Goal: Use online tool/utility: Use online tool/utility

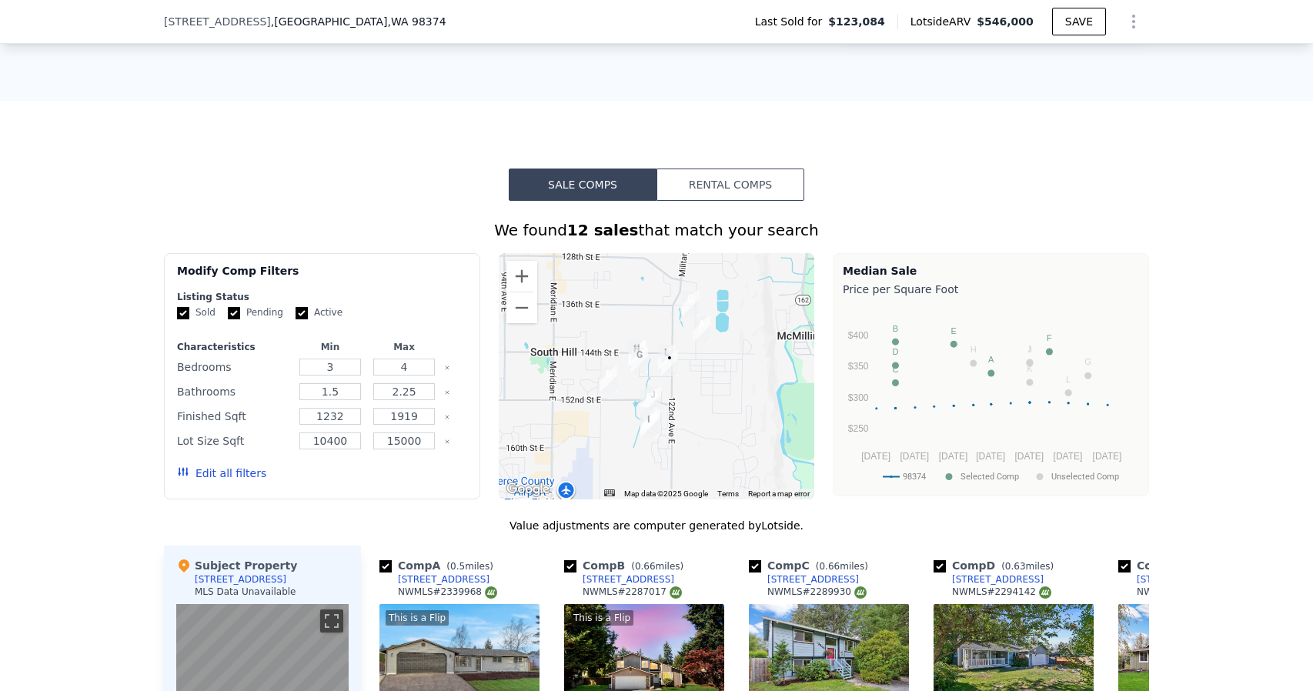
scroll to position [1071, 0]
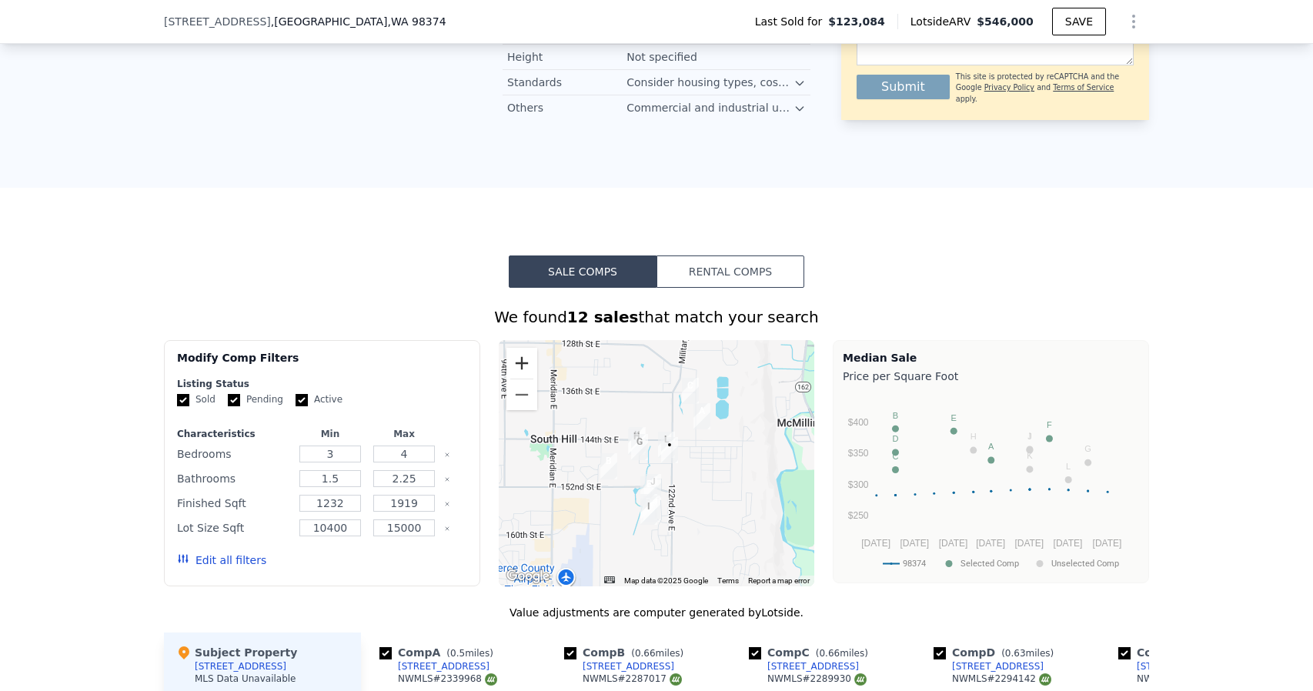
click at [523, 364] on button "Zoom in" at bounding box center [521, 363] width 31 height 31
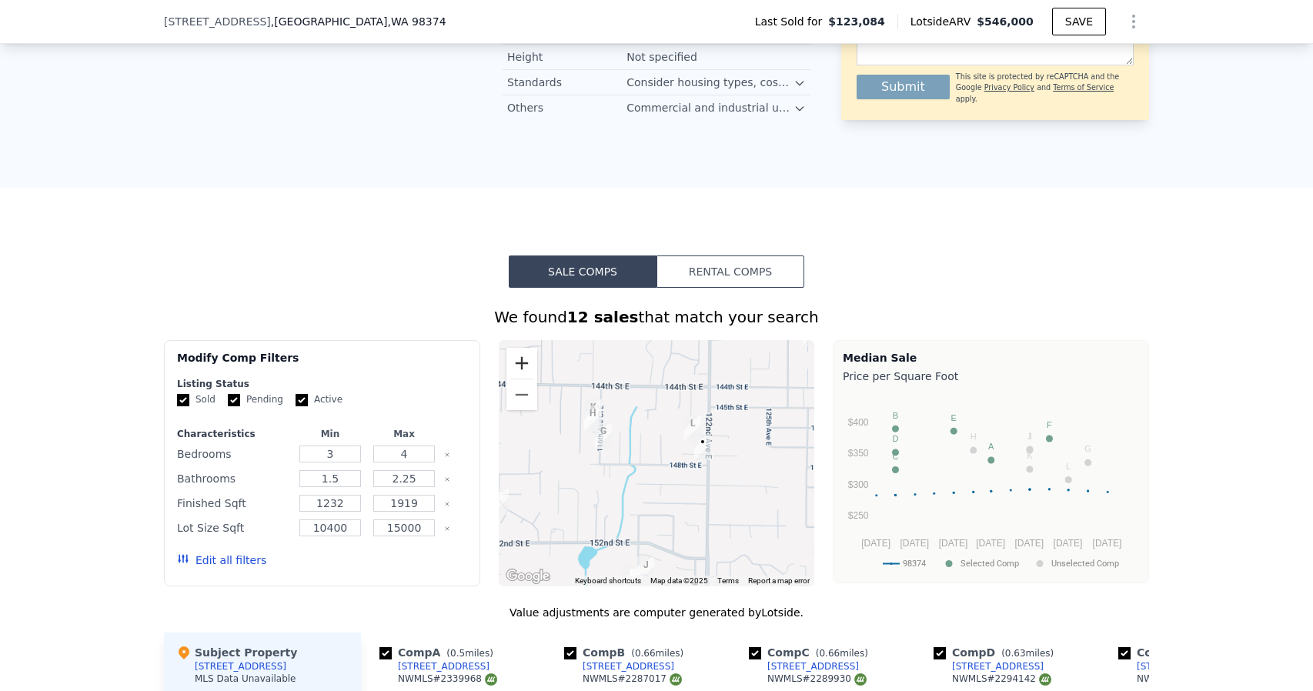
click at [523, 364] on button "Zoom in" at bounding box center [521, 363] width 31 height 31
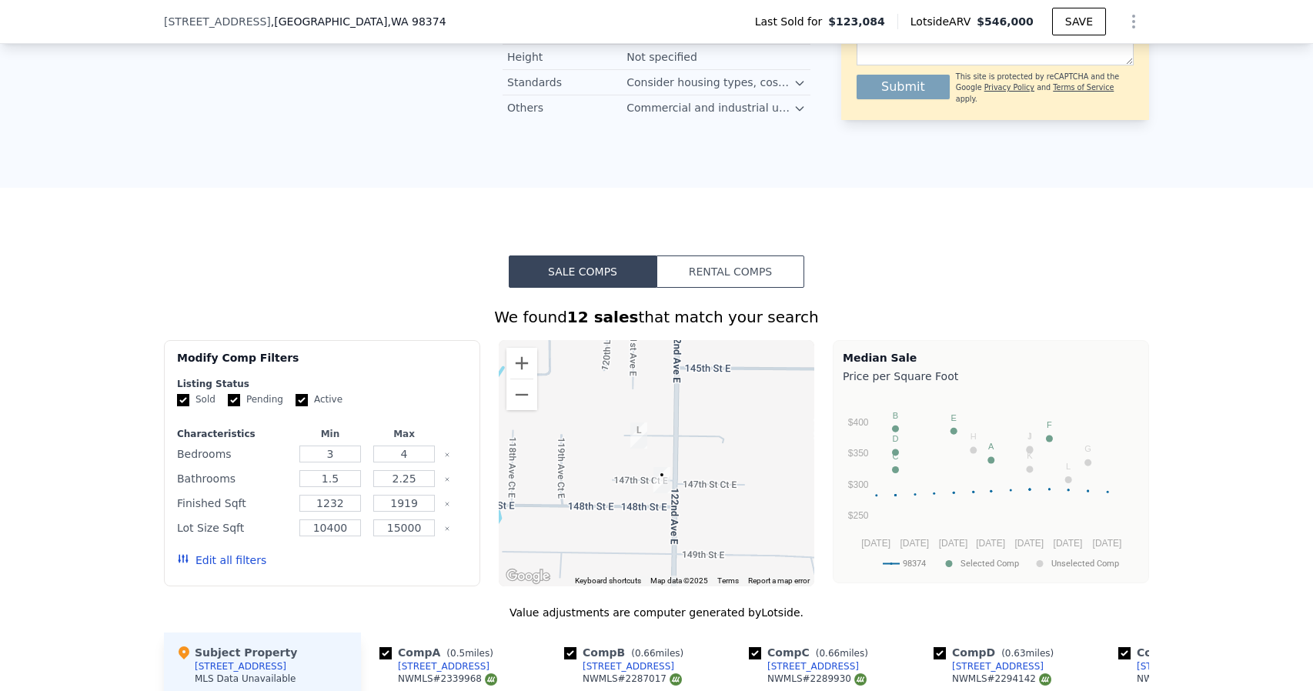
drag, startPoint x: 625, startPoint y: 453, endPoint x: 549, endPoint y: 495, distance: 86.8
click at [552, 501] on div at bounding box center [657, 463] width 316 height 246
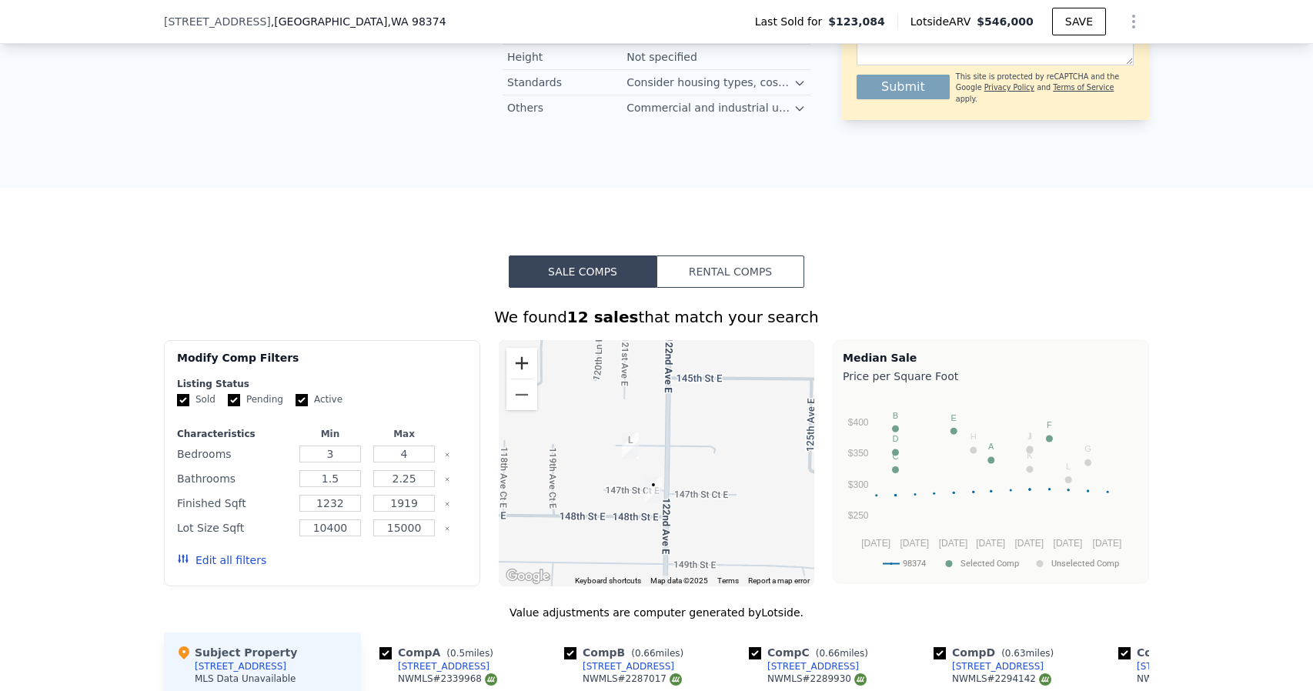
click at [520, 364] on button "Zoom in" at bounding box center [521, 363] width 31 height 31
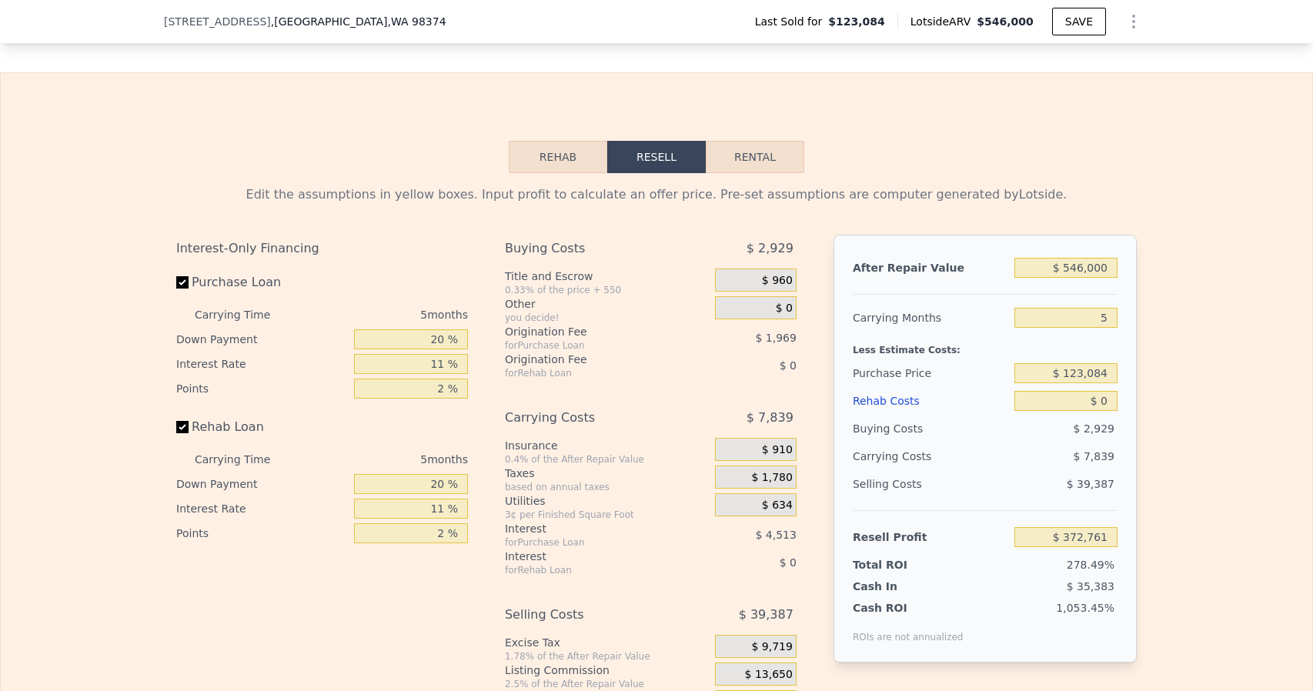
scroll to position [2232, 0]
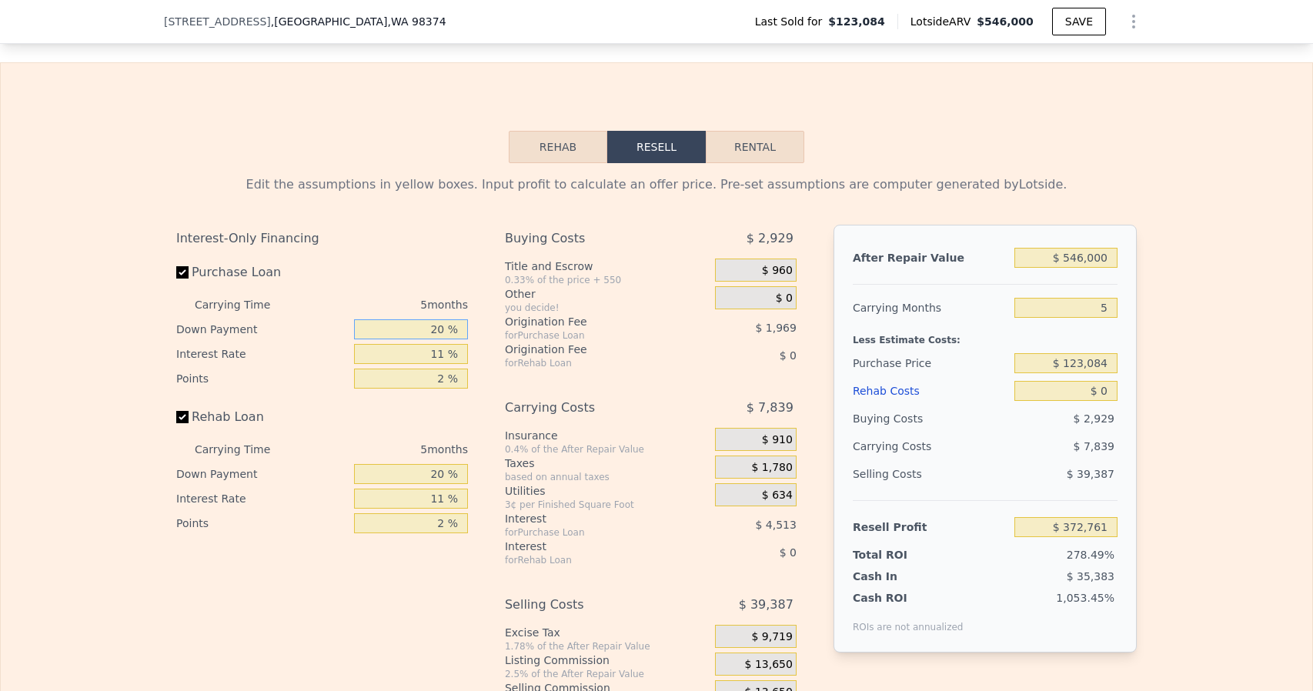
click at [429, 339] on input "20 %" at bounding box center [411, 329] width 114 height 20
type input "10 %"
type input "$ 371,954"
type input "10 %"
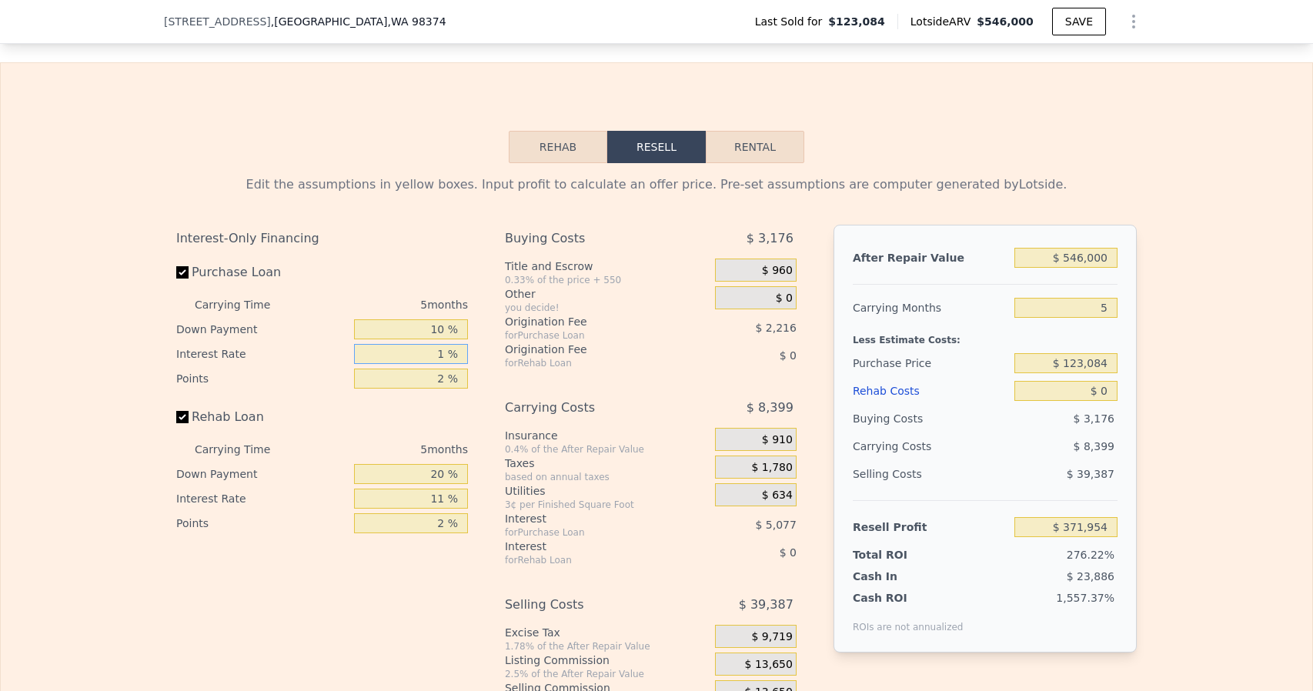
type input "10 %"
type input "$ 372,414"
type input "10.5 %"
type input "$ 372,184"
type input "10.5 %"
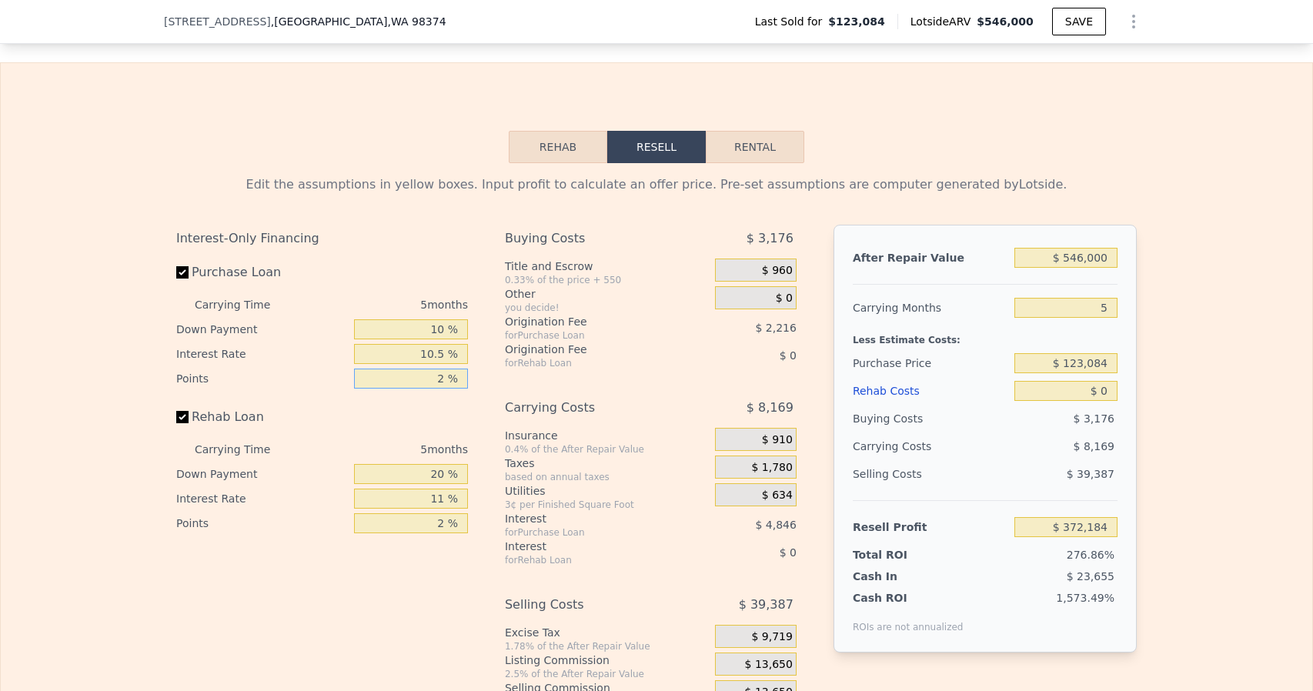
type input "1 %"
type input "$ 373,292"
type input "1.2 %"
type input "$ 373,071"
type input "1.25 %"
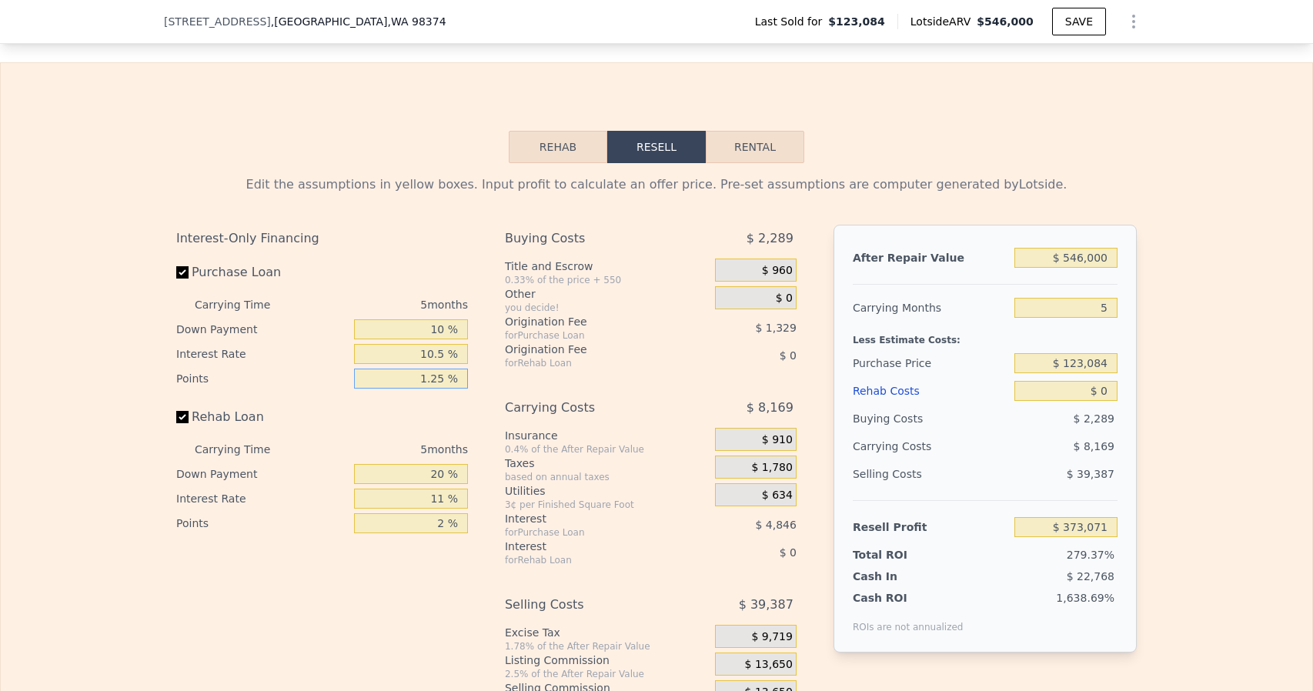
type input "$ 373,015"
type input "1.25 %"
type input "10 %"
type input "10.5 %"
type input "1.25 %"
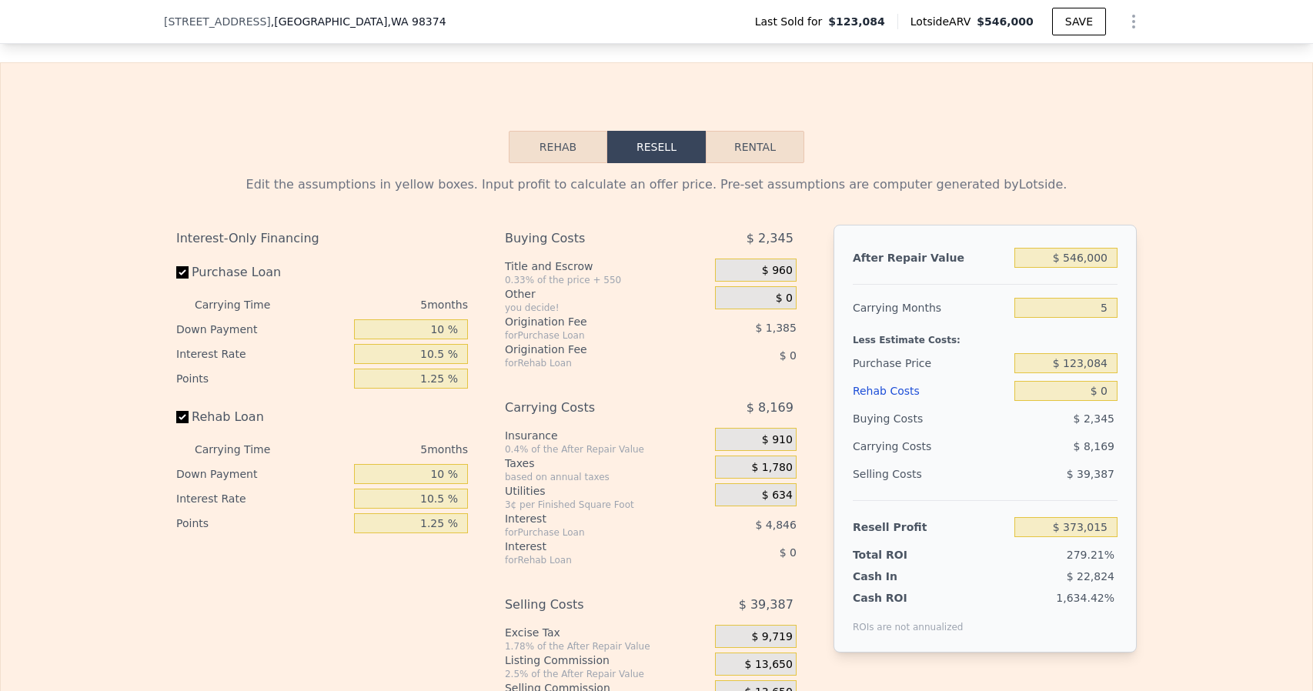
click at [649, 471] on div "Taxes" at bounding box center [607, 463] width 204 height 15
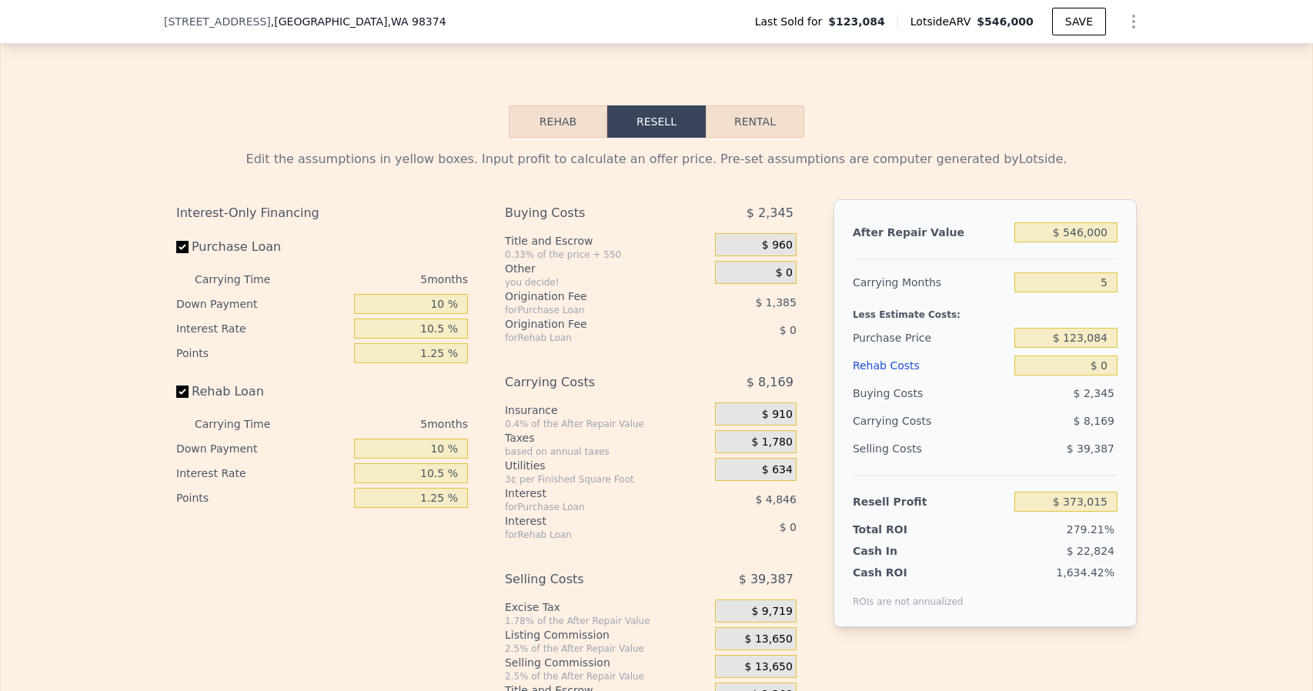
scroll to position [2385, 0]
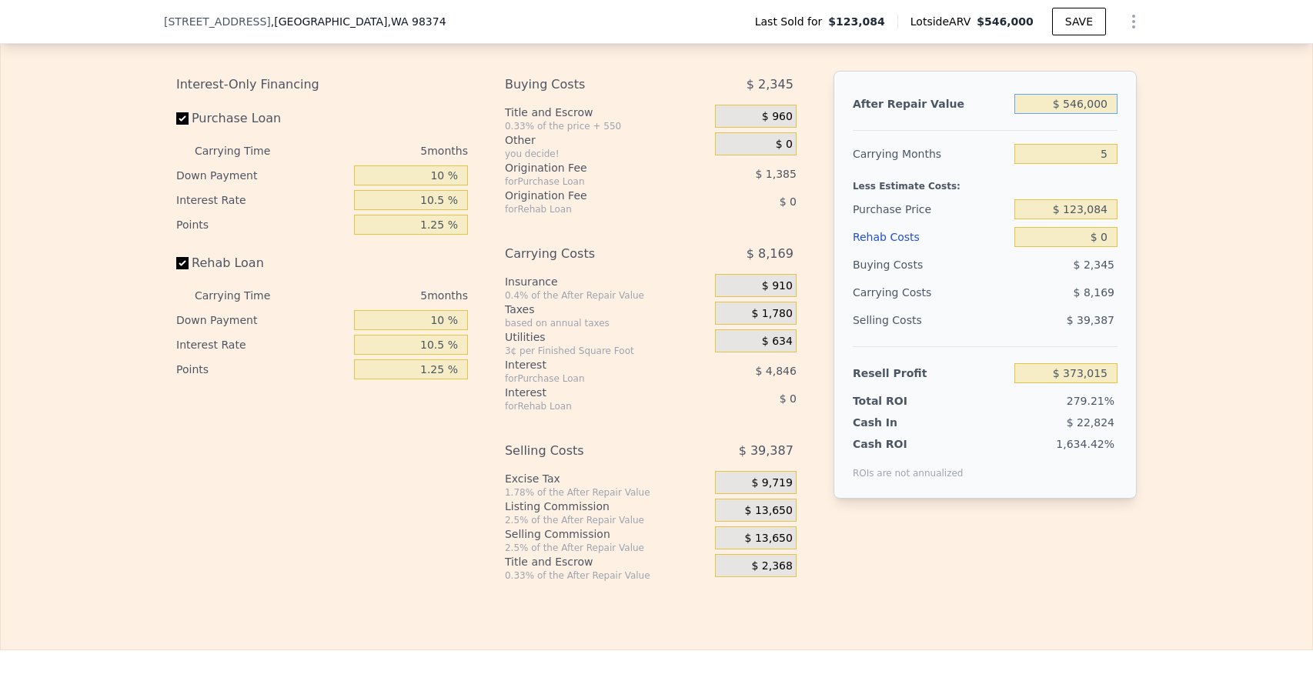
click at [1077, 114] on input "$ 546,000" at bounding box center [1065, 104] width 103 height 20
type input "$ 4"
type input "-$ 133,234"
type input "$ 49"
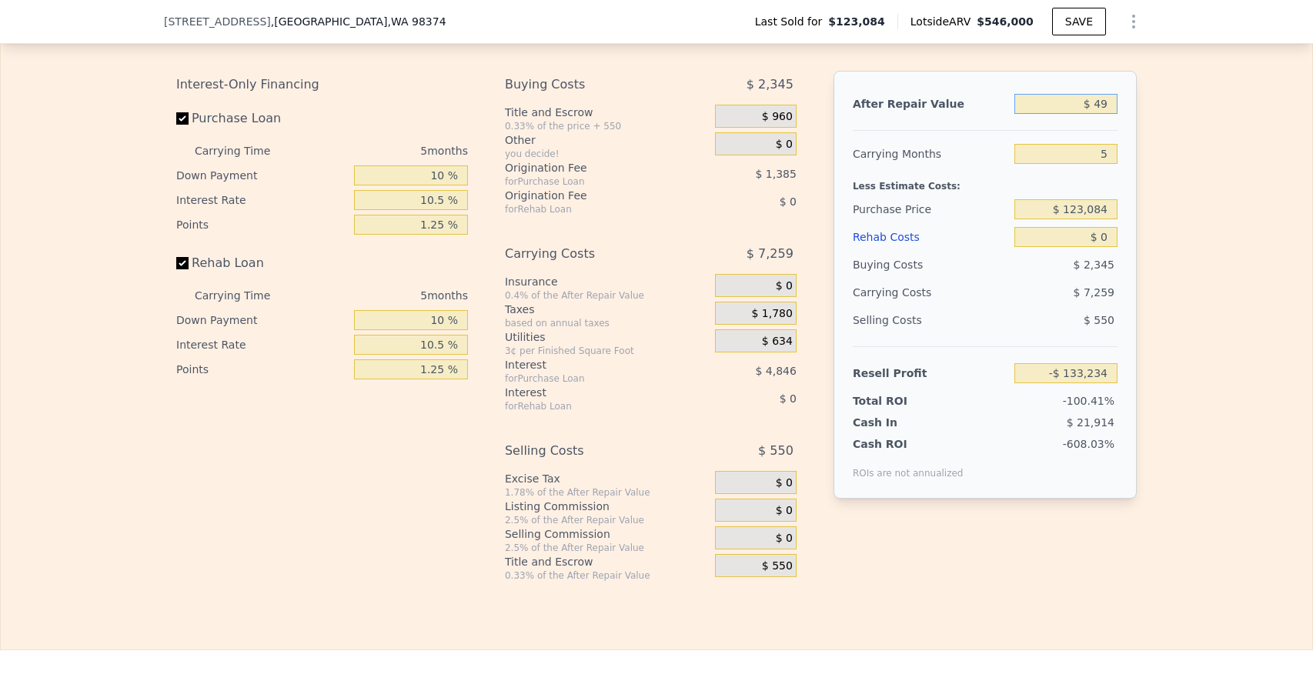
type input "-$ 133,192"
type input "$ 495"
type input "-$ 132,779"
type input "$ 4,950"
type input "-$ 128,648"
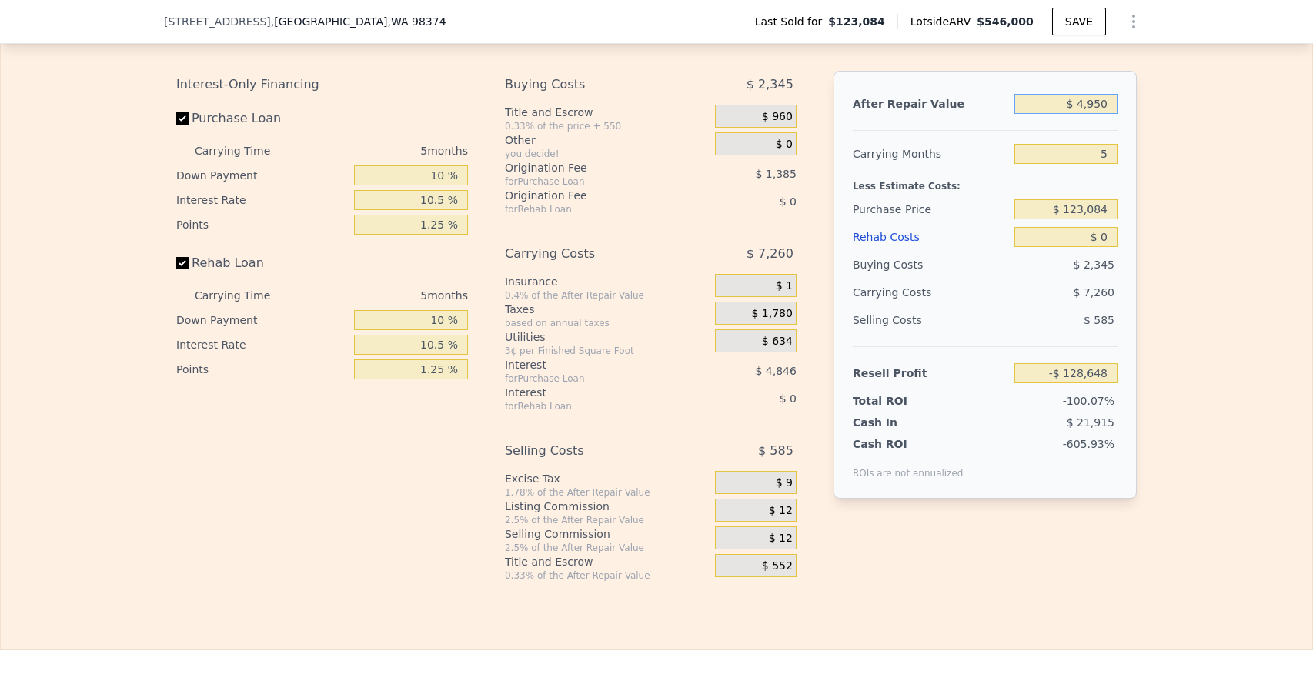
type input "$ 49,500"
type input "-$ 87,343"
type input "$ 495,000"
type input "$ 325,728"
type input "$ 495,000"
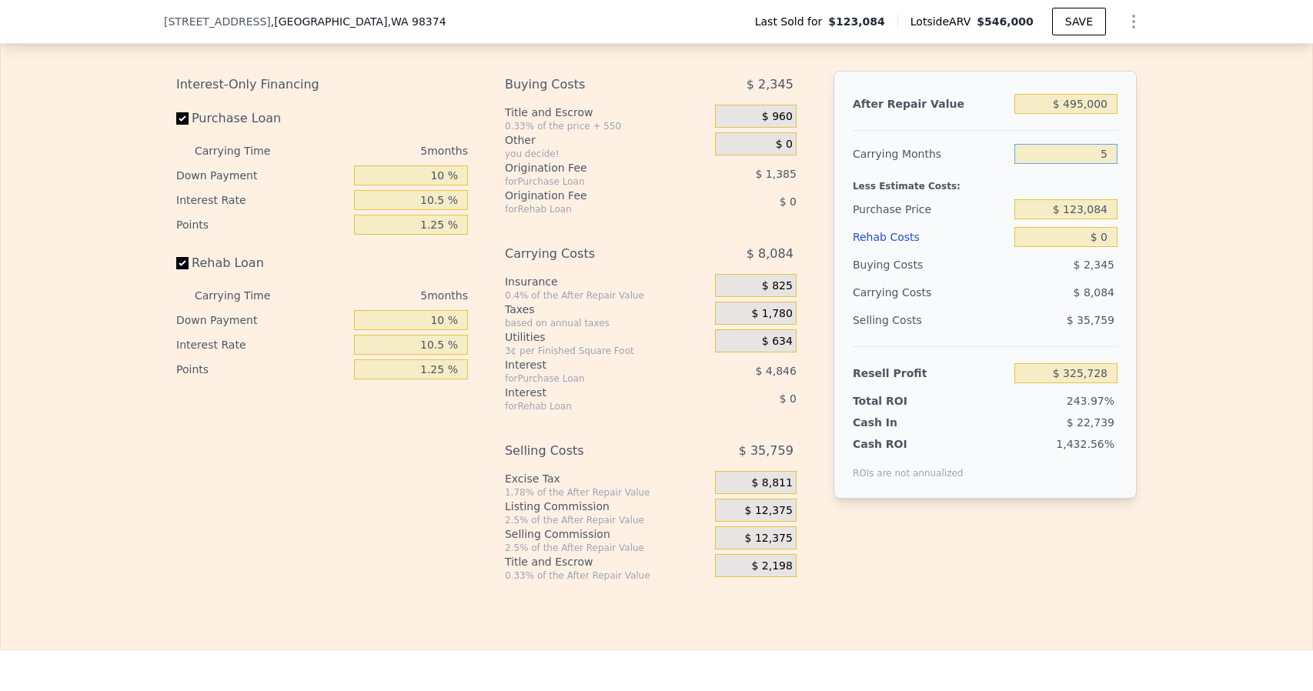
type input "4"
type input "$ 327,344"
type input "5"
type input "$ 325,728"
type input "$ 321,500"
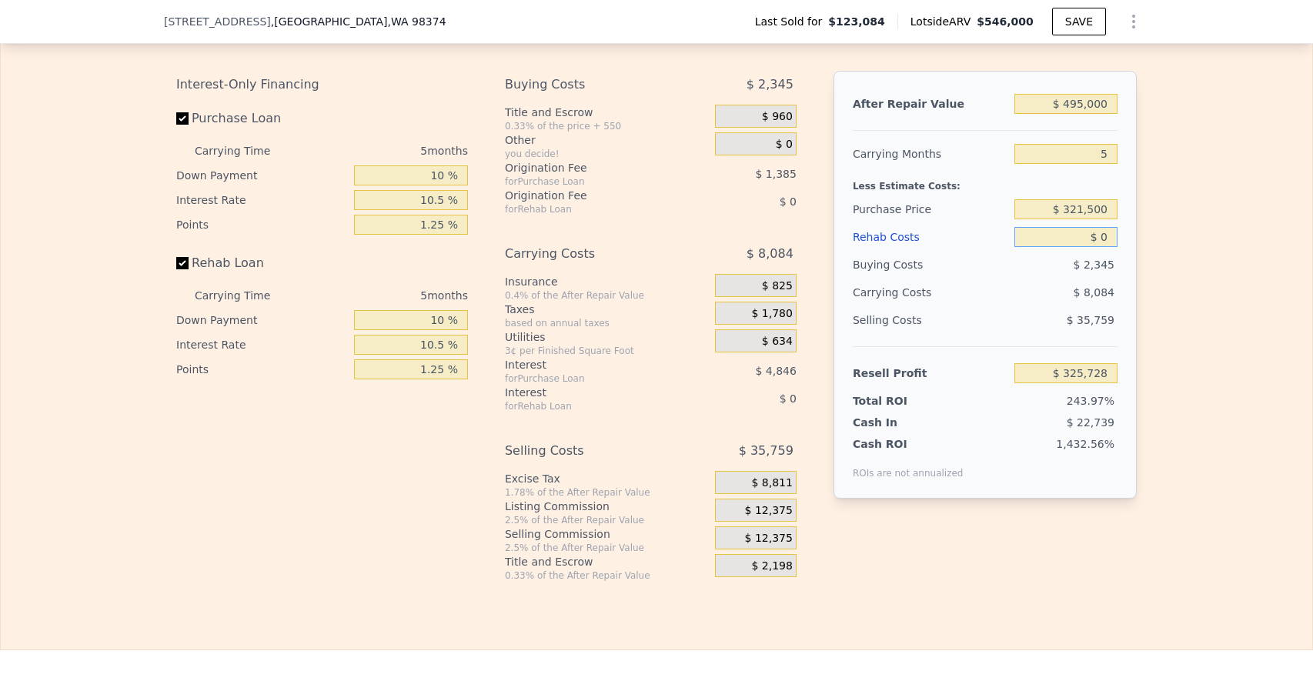
type input "$ 116,604"
type input "$ 6"
type input "$ 116,598"
type input "$ 60"
type input "$ 116,543"
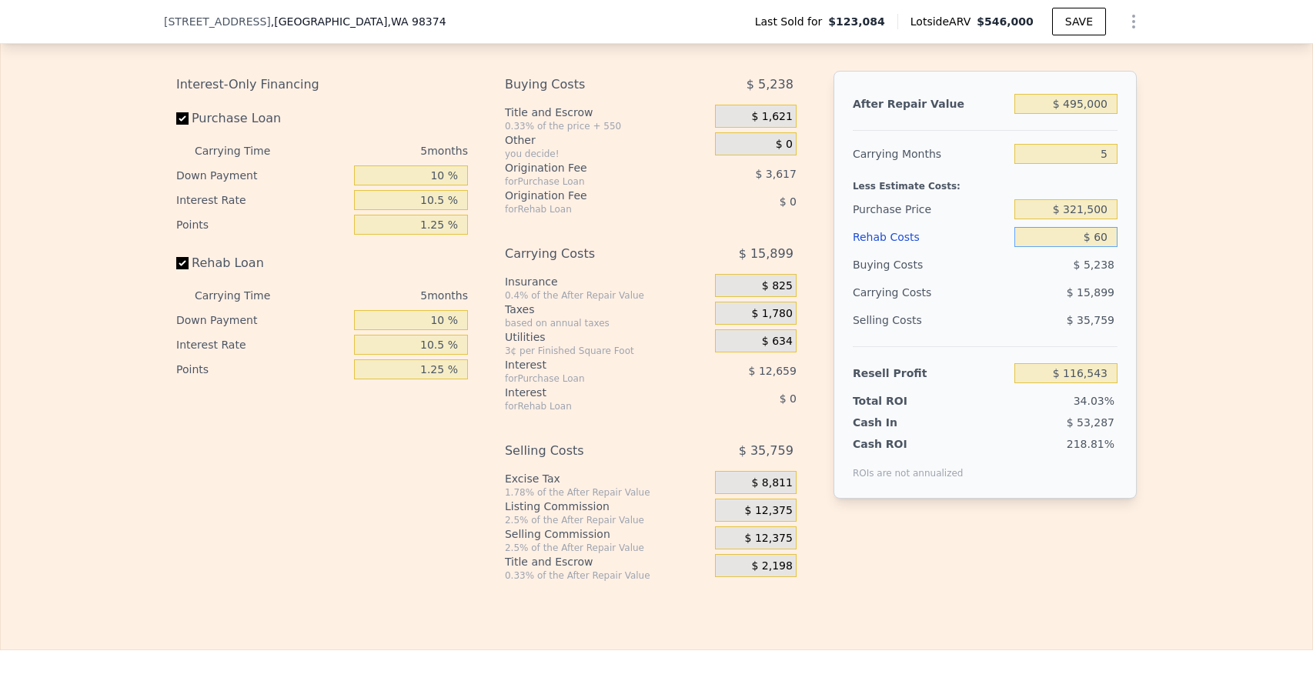
type input "$ 600"
type input "$ 115,972"
type input "$ 6,000"
type input "$ 110,301"
type input "$ 60,000"
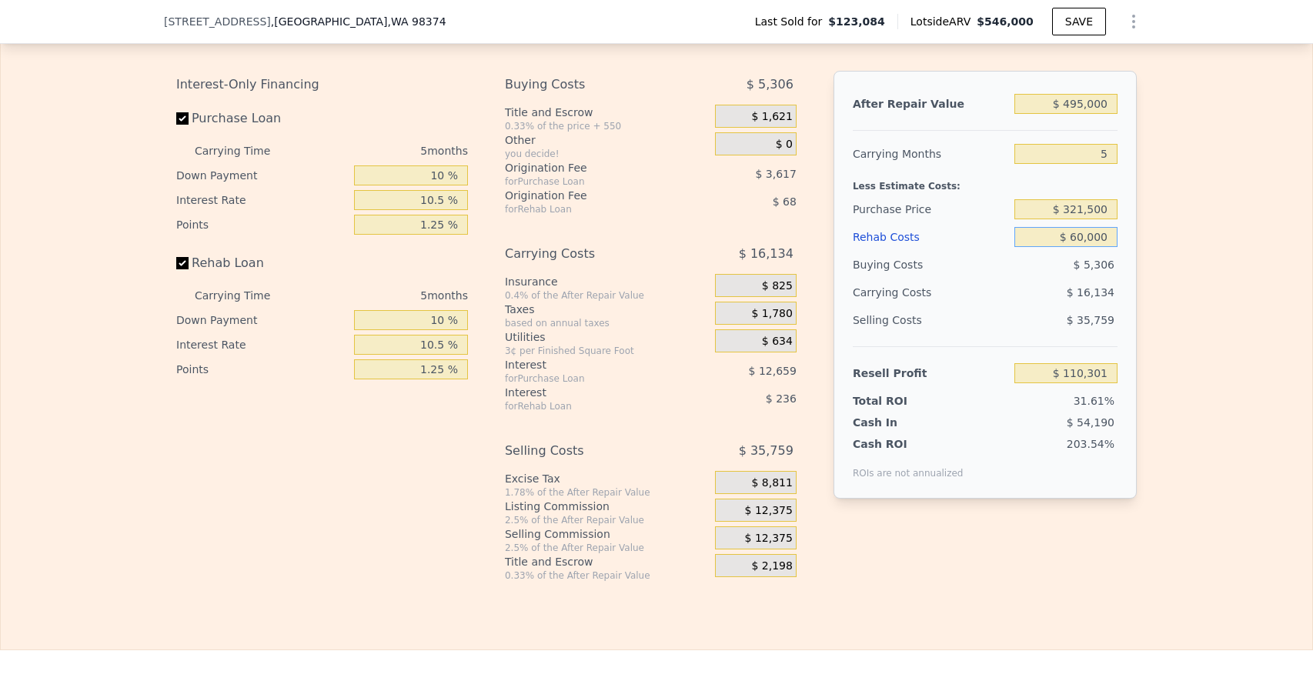
type input "$ 53,569"
type input "$ 60,000"
click at [1011, 430] on div "$ 62,324" at bounding box center [1036, 422] width 162 height 15
click at [768, 518] on span "$ 12,375" at bounding box center [769, 511] width 48 height 14
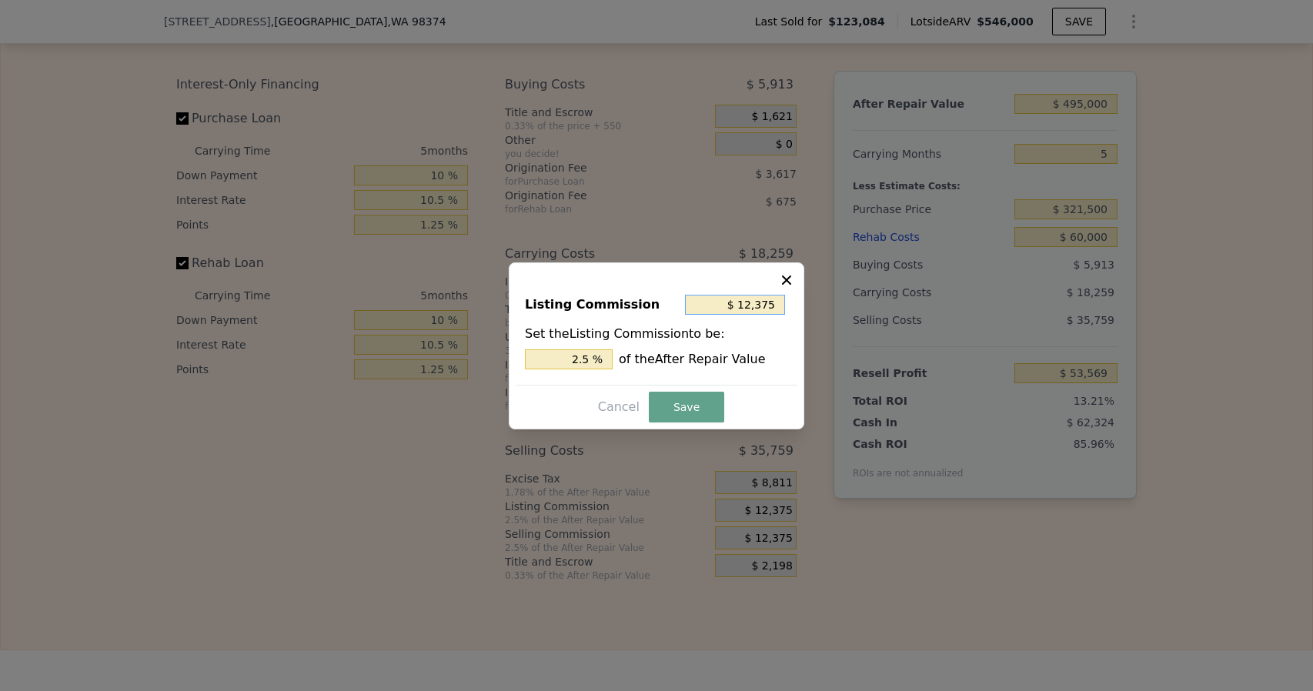
click at [753, 305] on input "$ 12,375" at bounding box center [735, 305] width 100 height 20
type input "$ 1"
type input "0.000 %"
type input "$ 12"
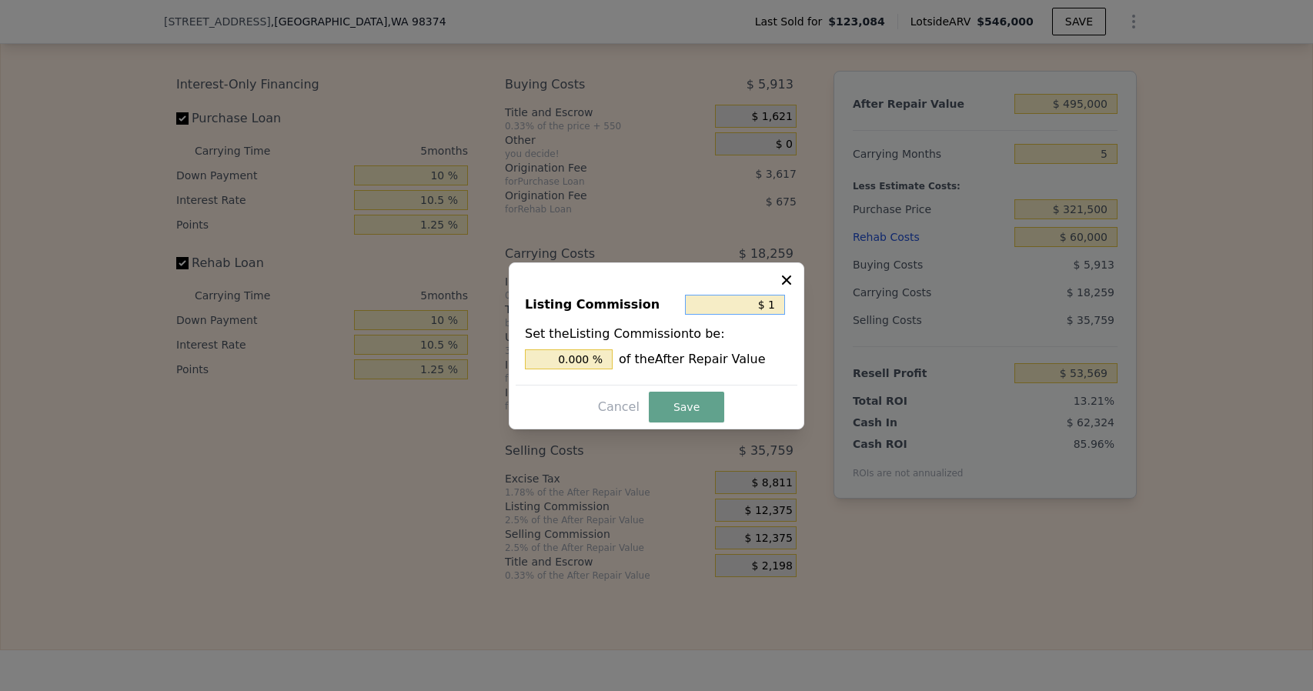
type input "0.002 %"
type input "$ 125"
type input "0.025 %"
type input "$ 1,250"
type input "0.253 %"
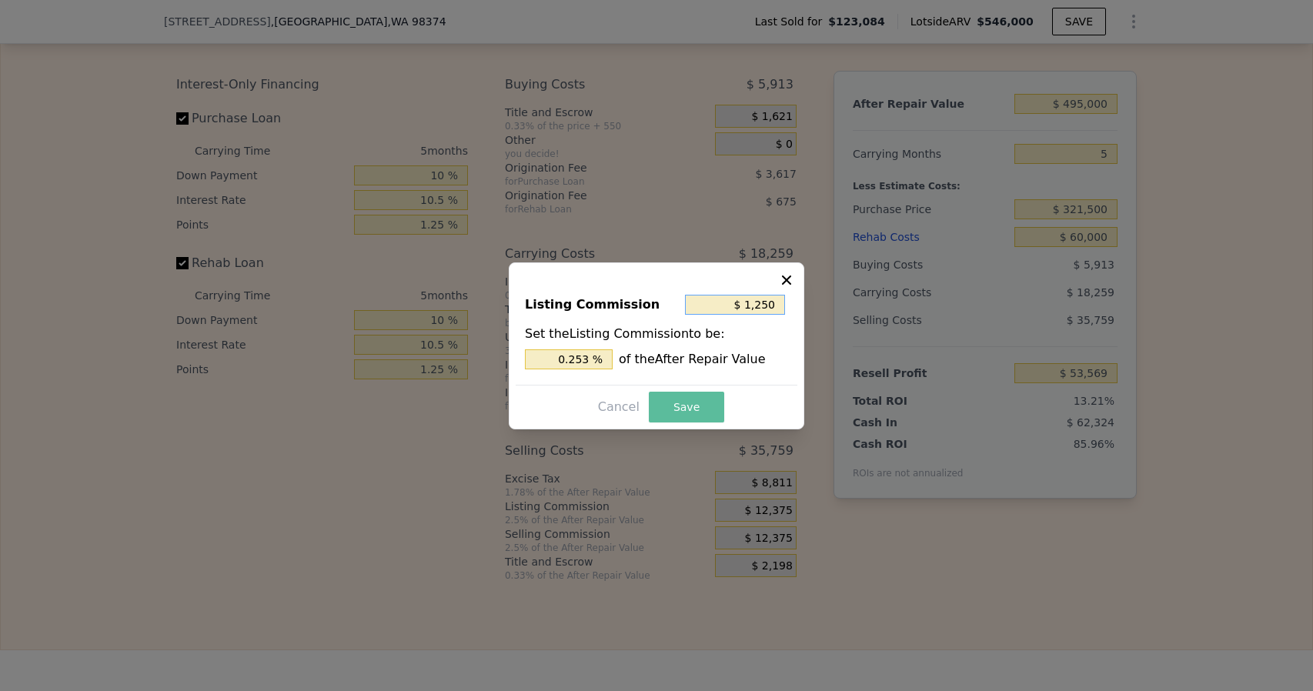
type input "$ 1,250"
click at [676, 399] on button "Save" at bounding box center [686, 407] width 75 height 31
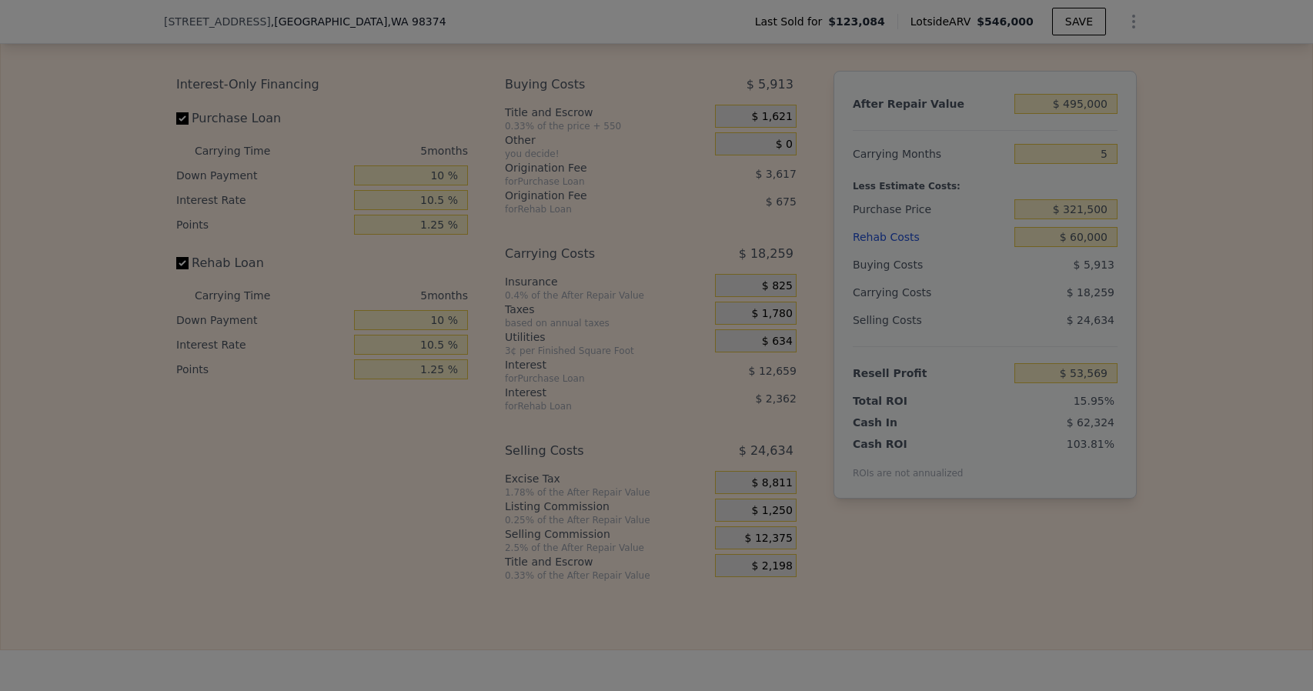
type input "$ 64,694"
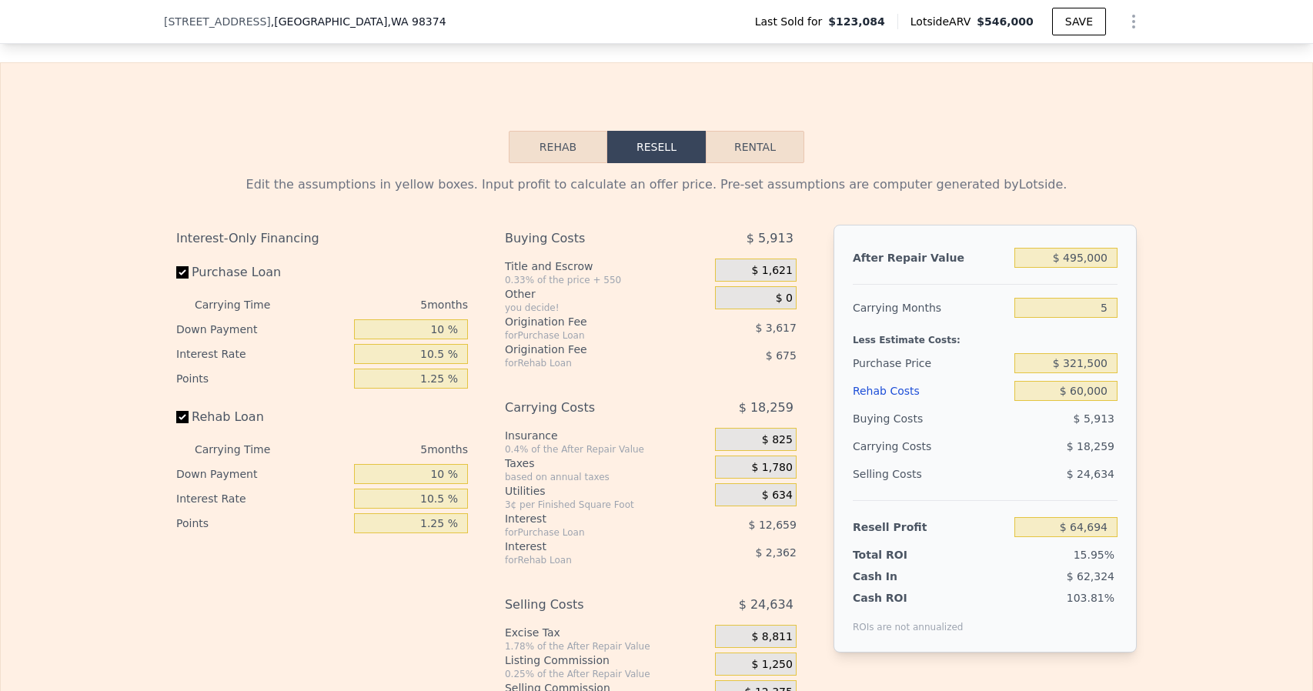
scroll to position [2309, 0]
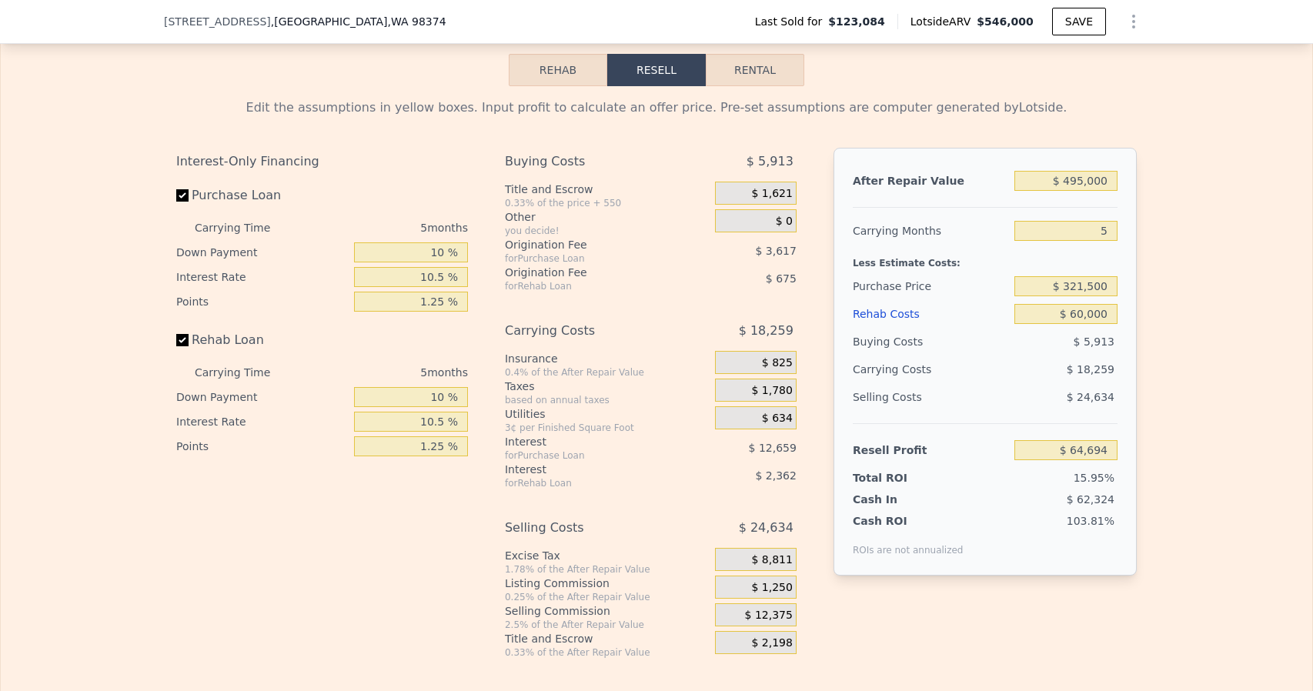
click at [777, 229] on span "$ 0" at bounding box center [784, 222] width 17 height 14
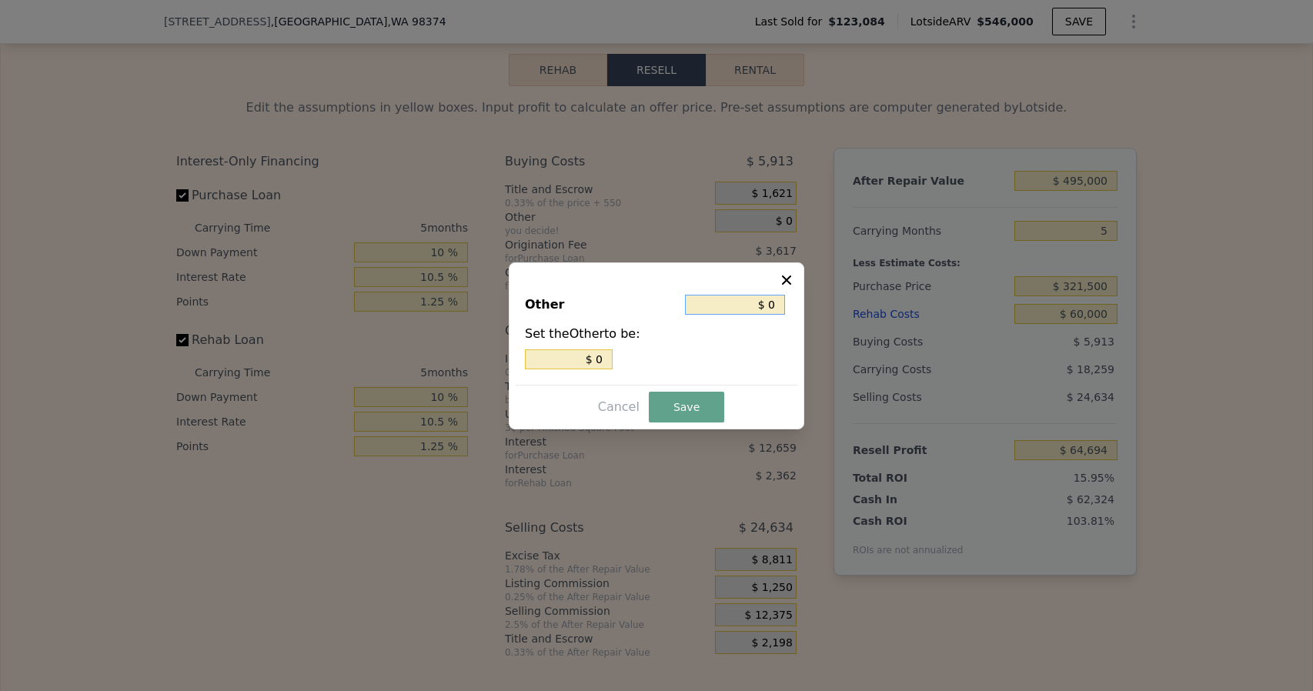
drag, startPoint x: 781, startPoint y: 302, endPoint x: 737, endPoint y: 313, distance: 45.2
click at [740, 312] on input "$ 0" at bounding box center [735, 305] width 100 height 20
type input "$ 7"
type input "$ 70"
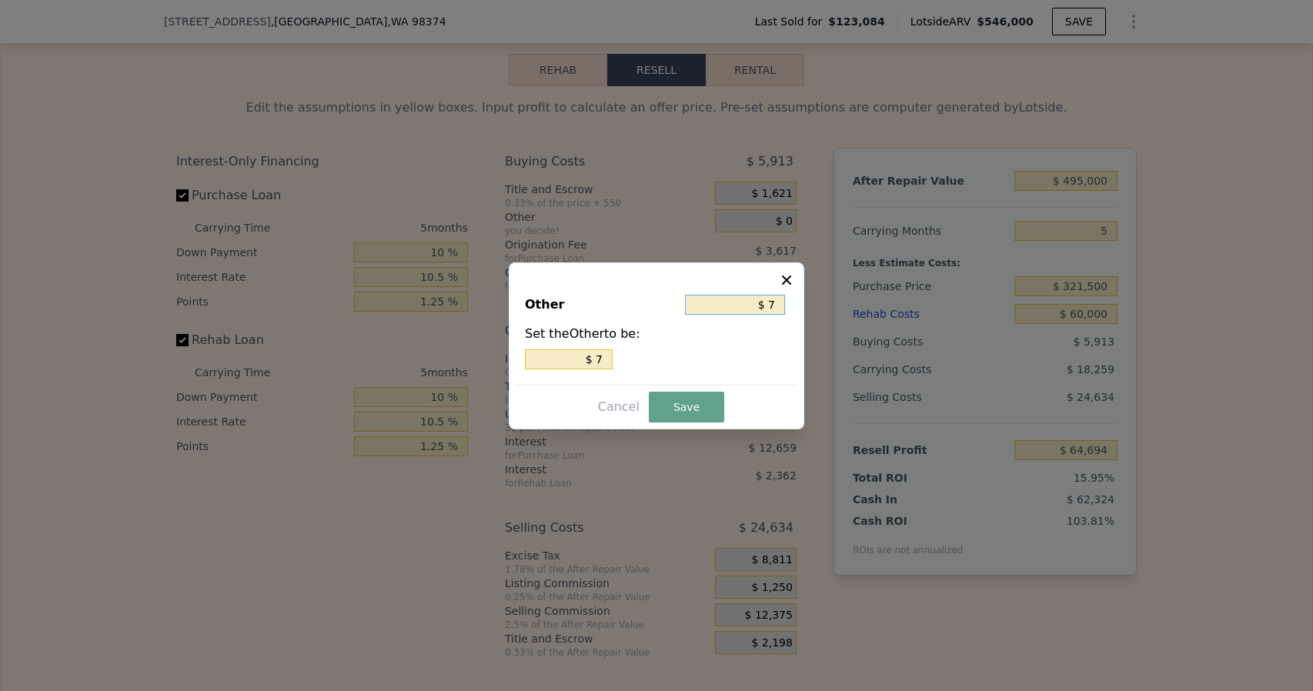
type input "$ 70"
type input "$ 700"
type input "$ 7,000"
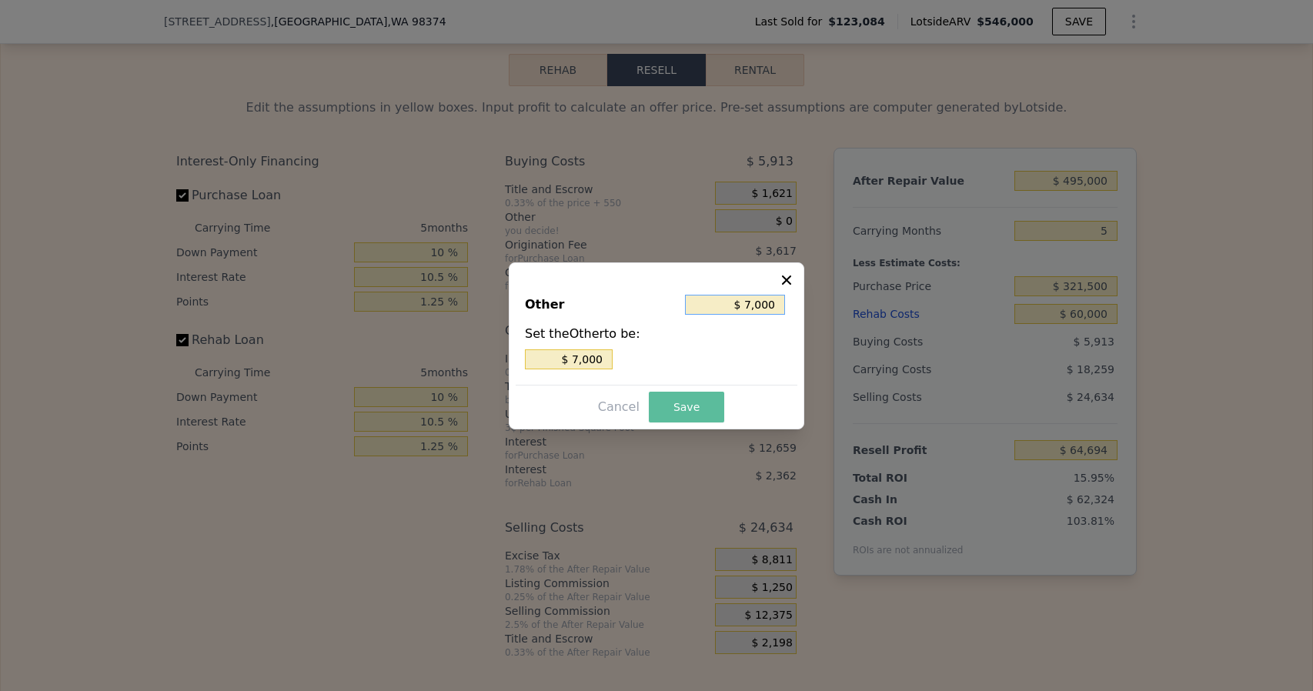
type input "$ 7,000"
click at [674, 402] on button "Save" at bounding box center [686, 407] width 75 height 31
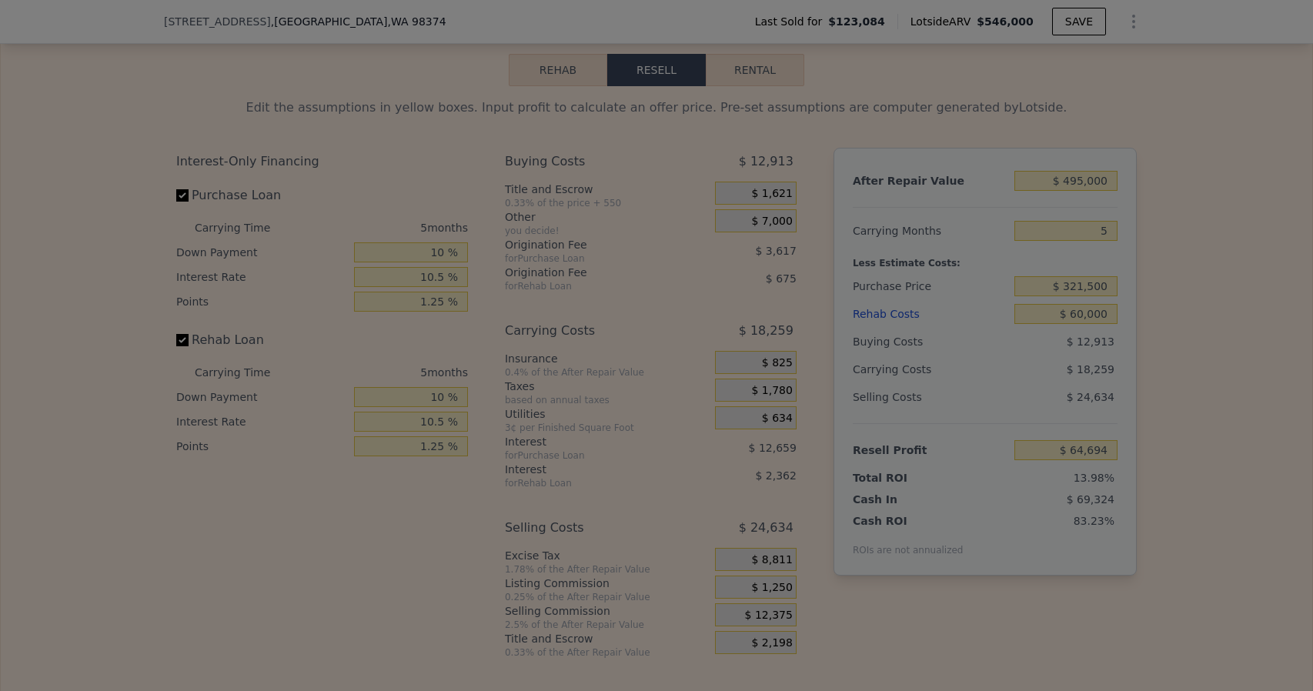
type input "$ 57,694"
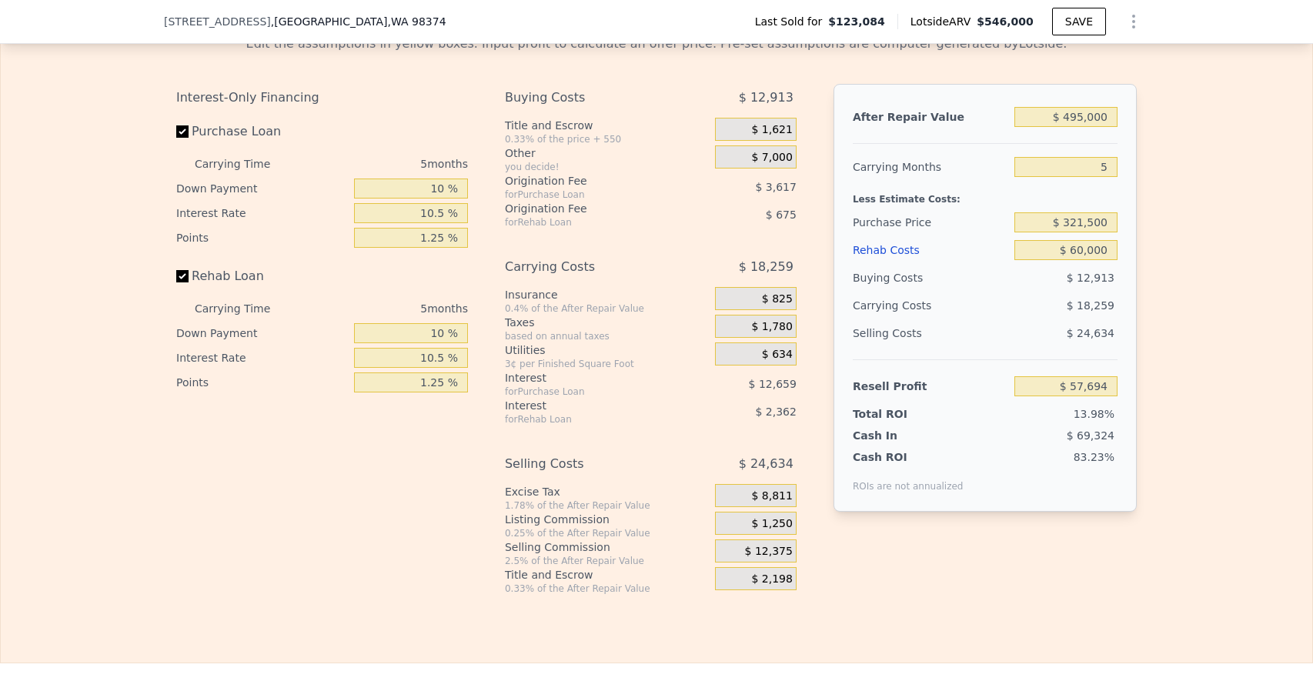
scroll to position [2385, 0]
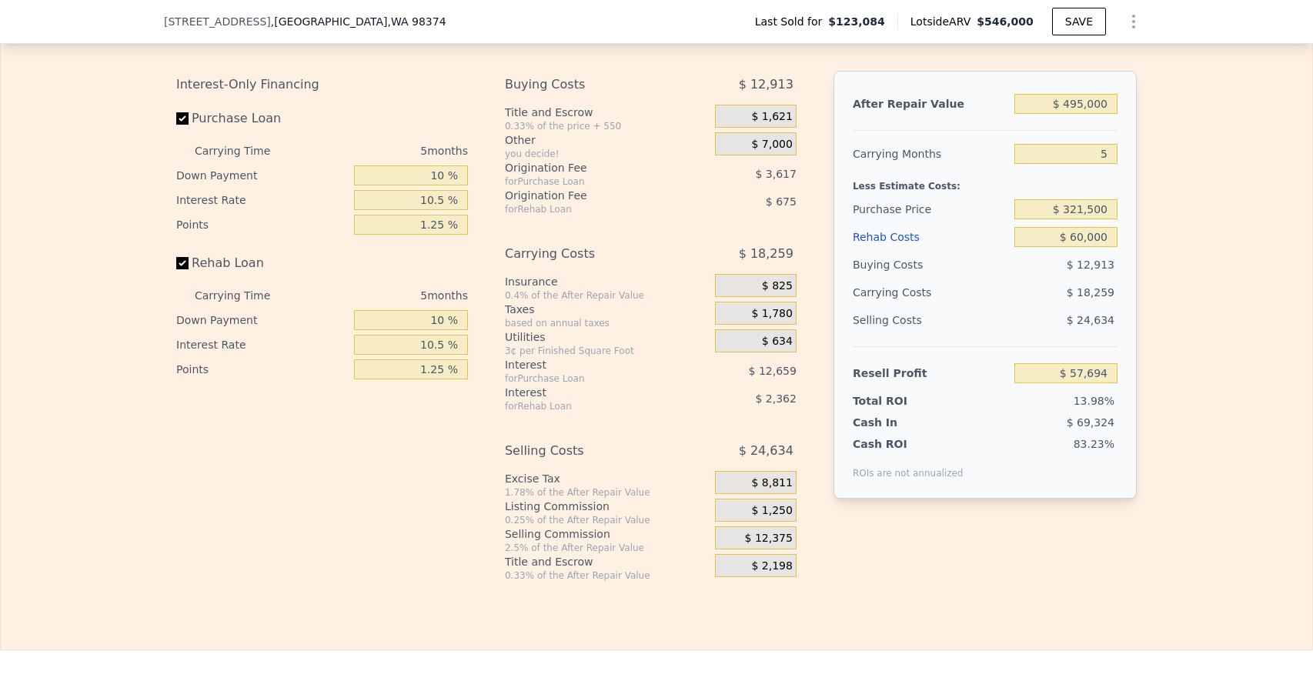
click at [736, 522] on div "$ 1,250" at bounding box center [756, 510] width 82 height 23
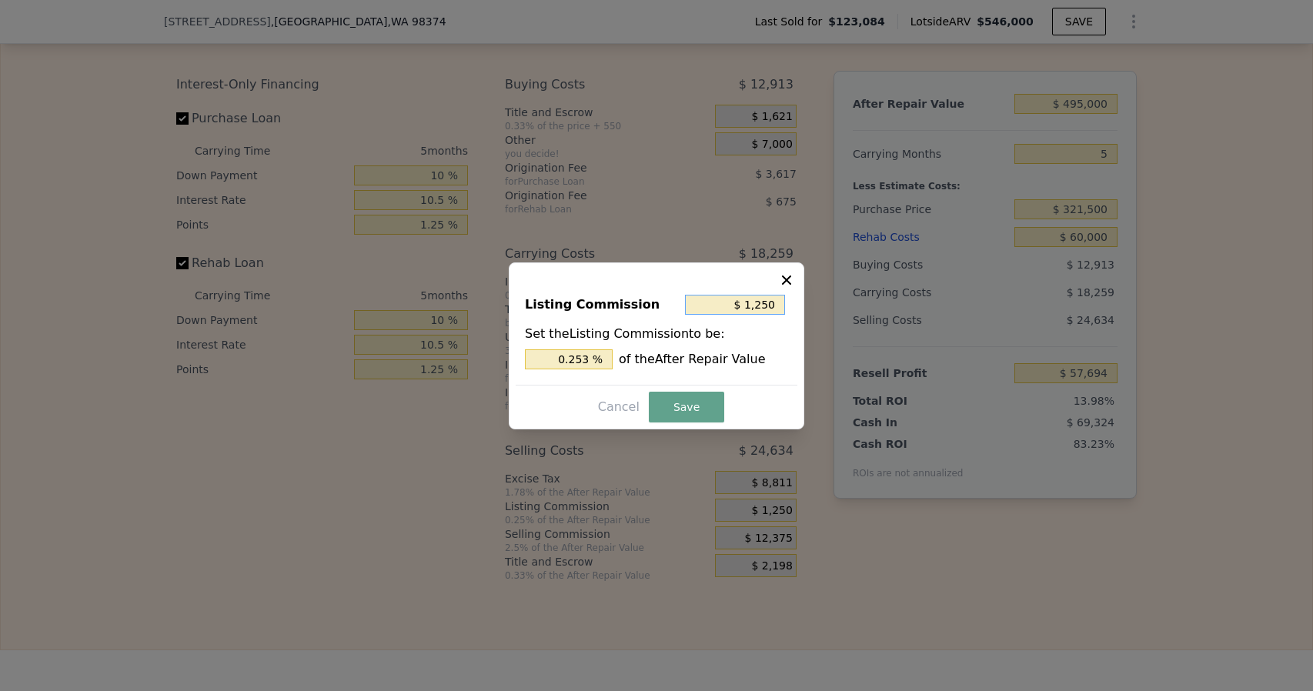
click at [751, 305] on input "$ 1,250" at bounding box center [735, 305] width 100 height 20
click at [754, 308] on input "$ 1,250" at bounding box center [735, 305] width 100 height 20
type input "$ 10,250"
type input "2.071 %"
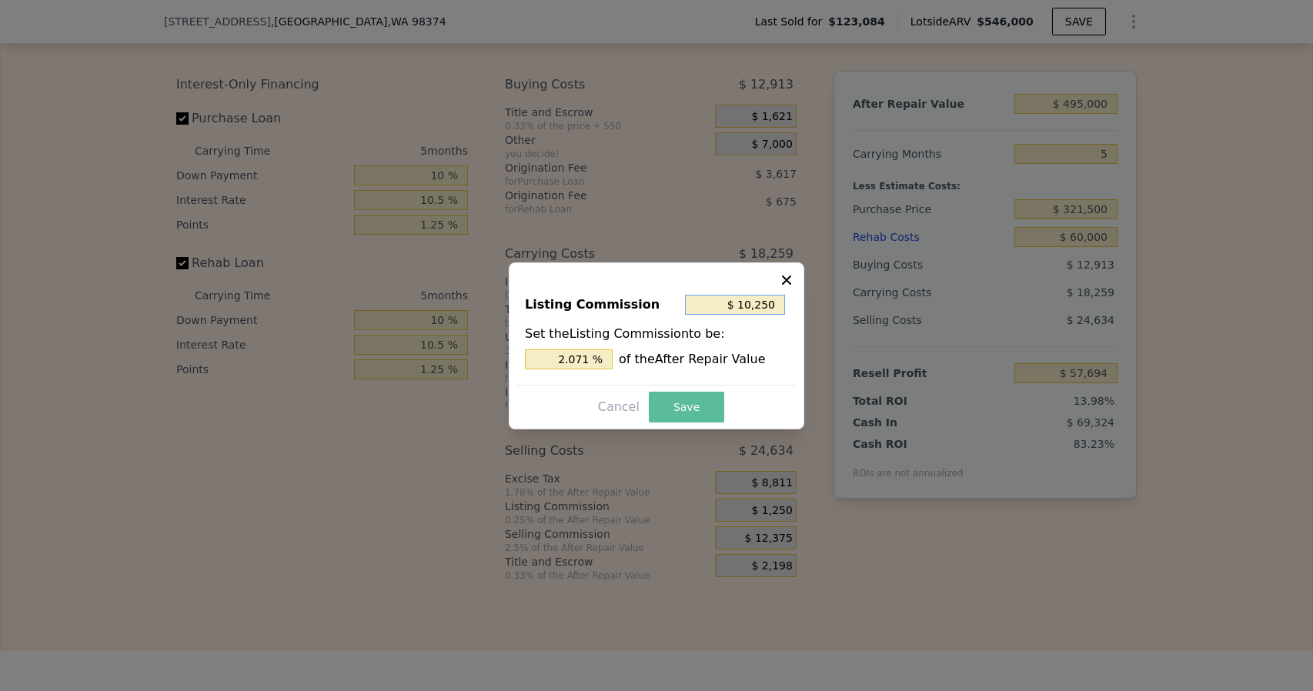
type input "$ 10,250"
click at [684, 408] on button "Save" at bounding box center [686, 407] width 75 height 31
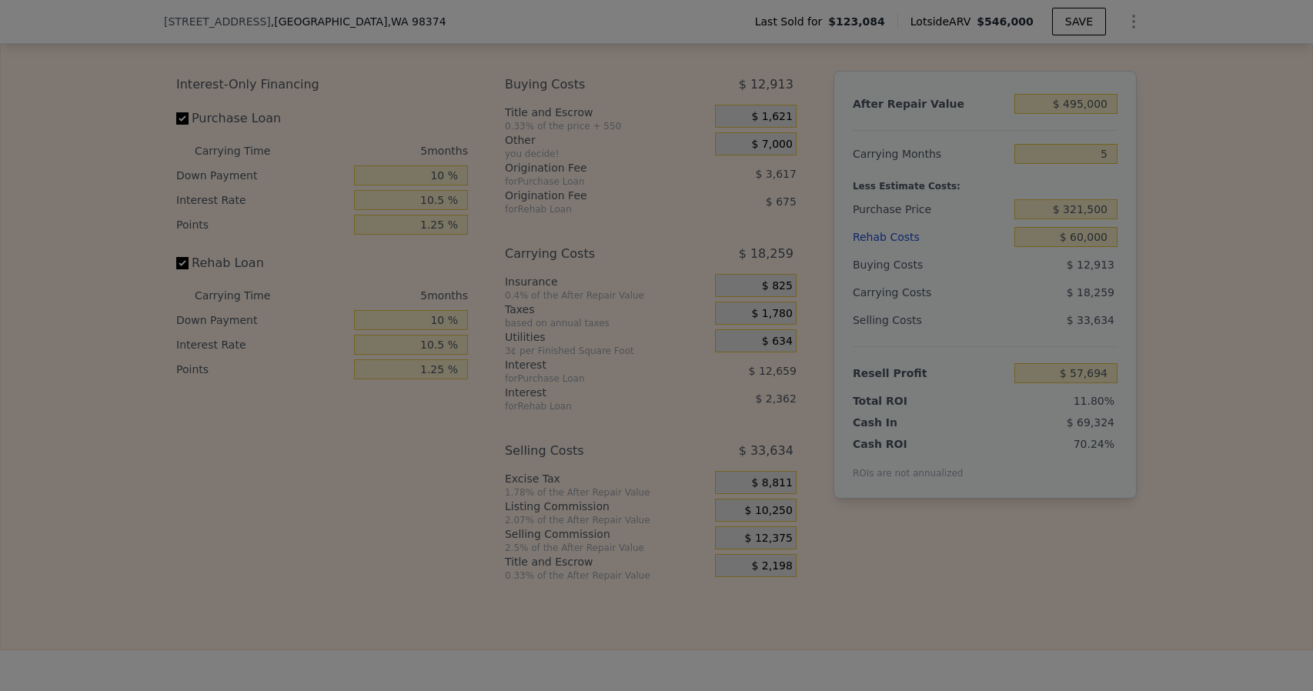
type input "$ 48,694"
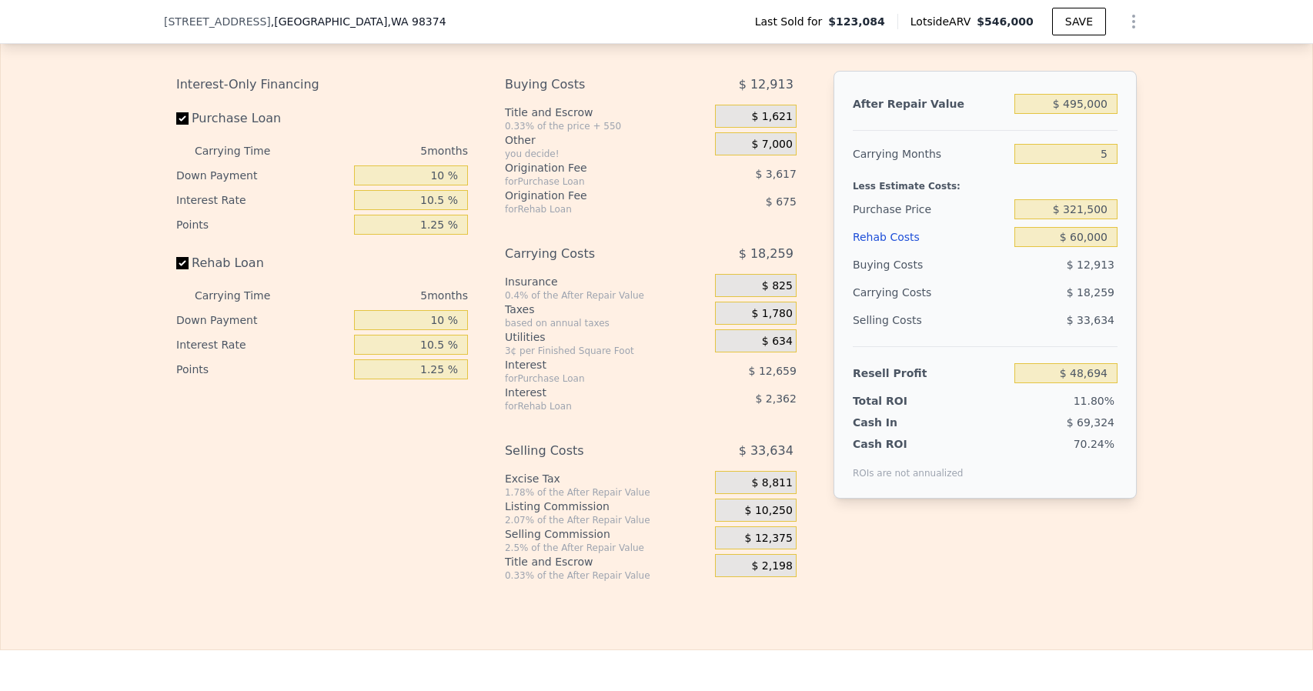
click at [759, 518] on span "$ 10,250" at bounding box center [769, 511] width 48 height 14
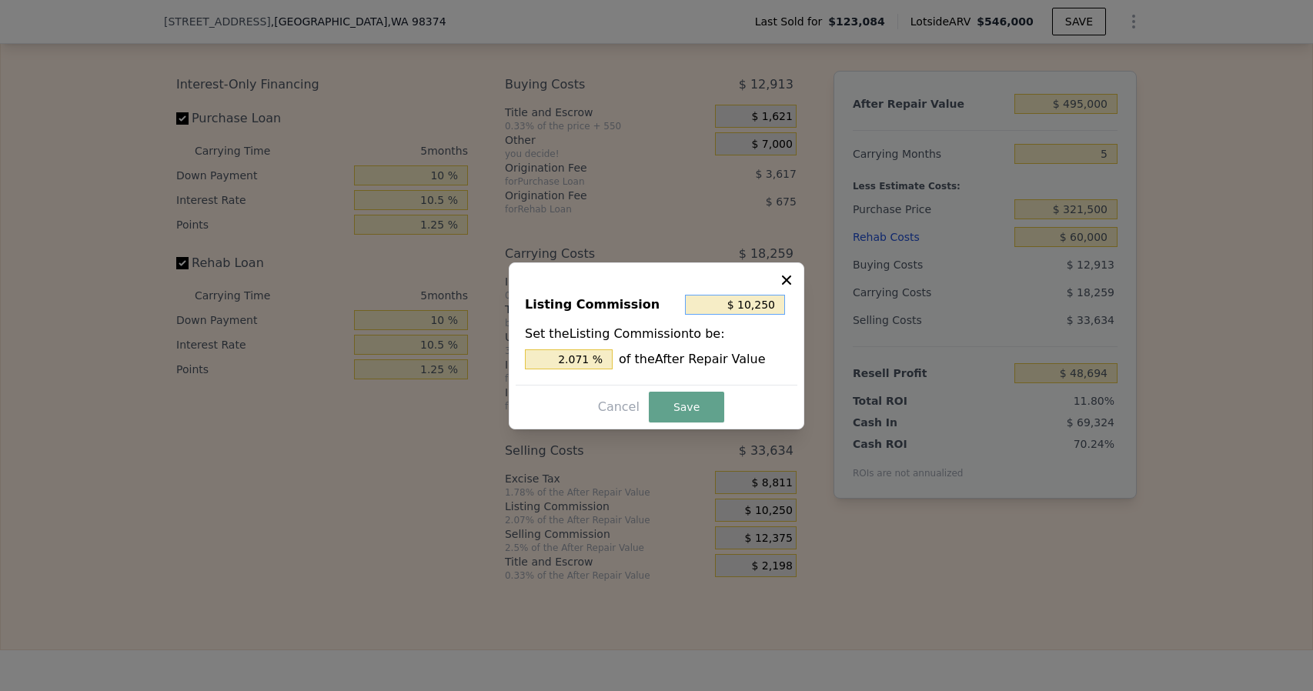
click at [755, 304] on input "$ 10,250" at bounding box center [735, 305] width 100 height 20
type input "$ 1,250"
type input "0.253 %"
type input "$ 1,250"
click at [682, 400] on button "Save" at bounding box center [686, 407] width 75 height 31
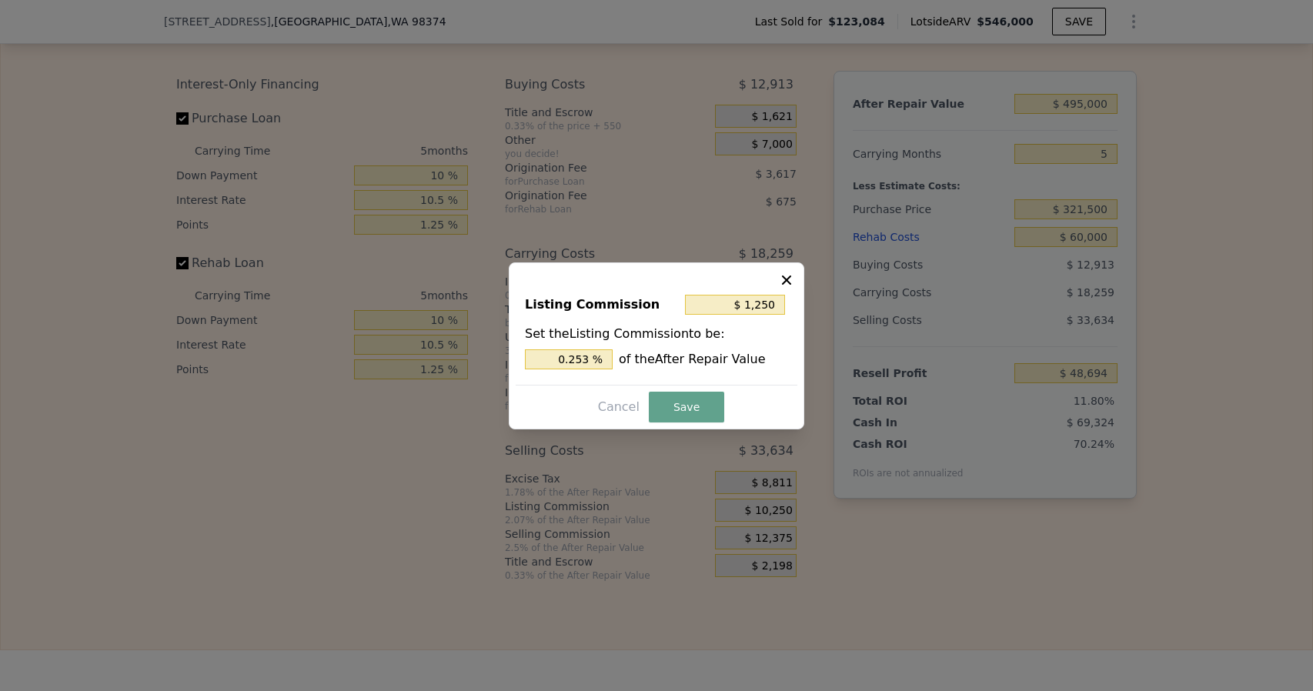
type input "$ 57,694"
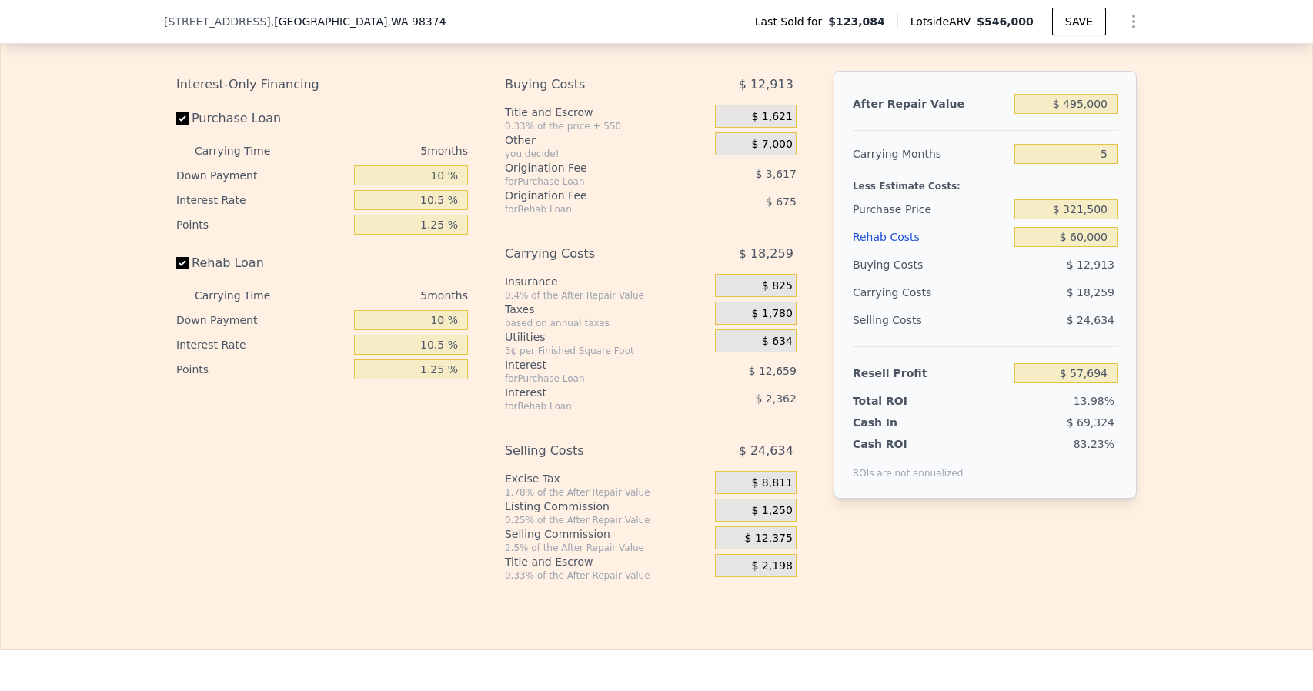
click at [781, 152] on span "$ 7,000" at bounding box center [771, 145] width 41 height 14
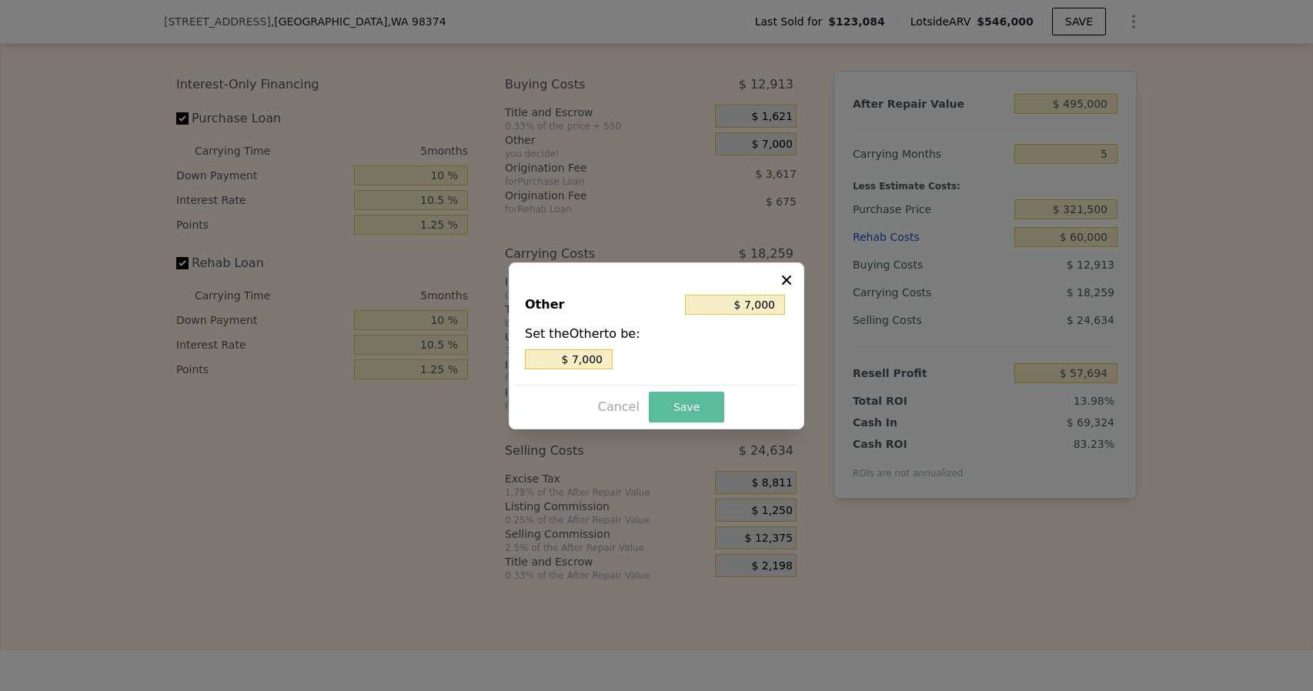
click at [688, 409] on button "Save" at bounding box center [686, 407] width 75 height 31
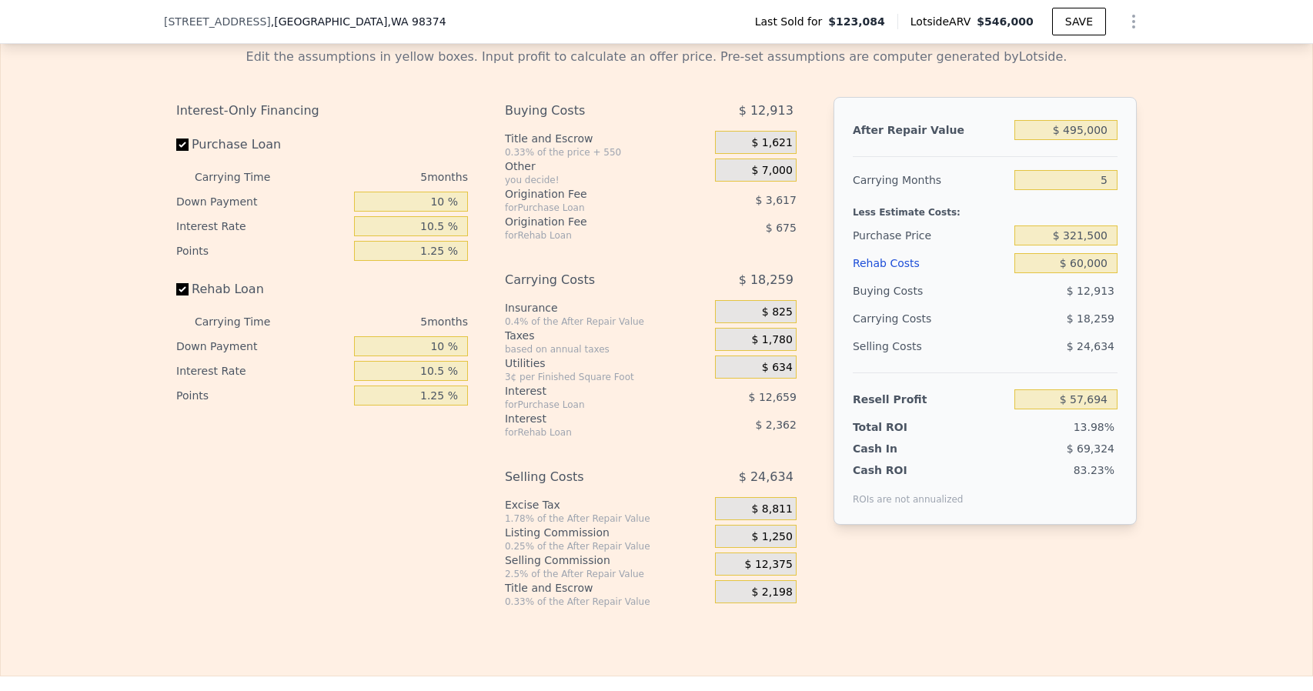
scroll to position [2309, 0]
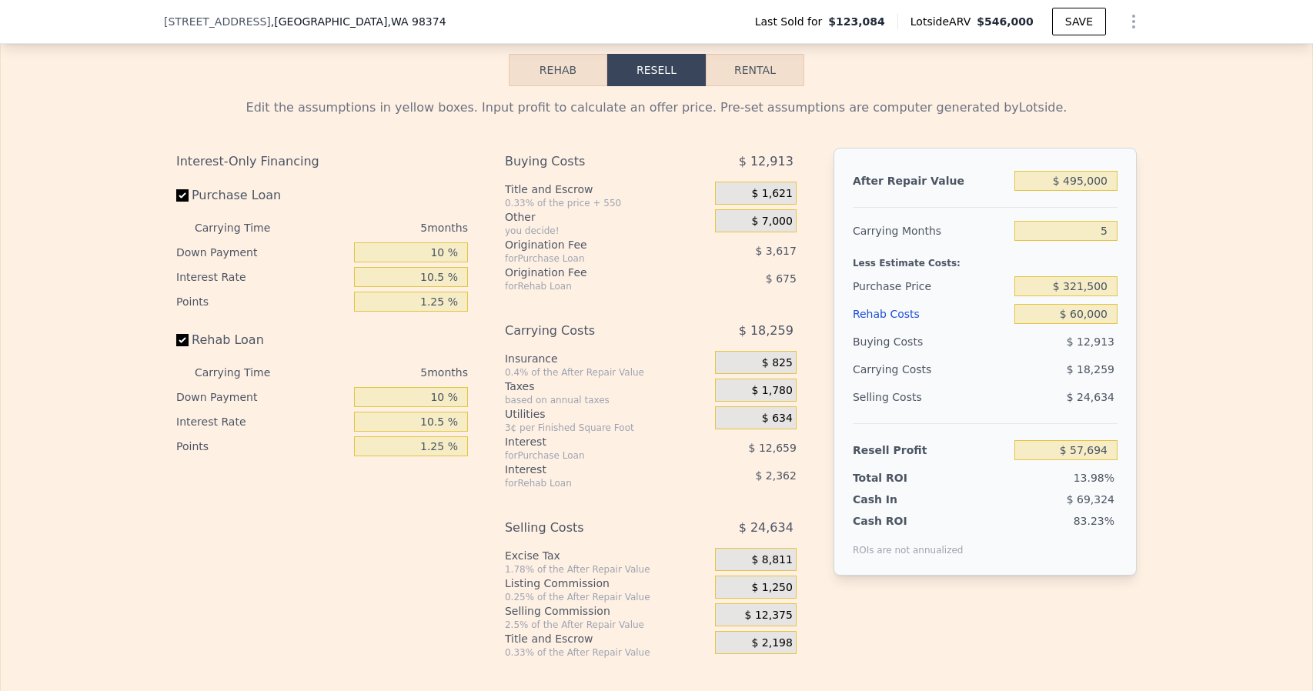
click at [1089, 195] on div "$ 495,000" at bounding box center [1065, 181] width 103 height 28
click at [1010, 226] on div "After Repair Value $ 495,000 Carrying Months 5 Less Estimate Costs: Purchase Pr…" at bounding box center [984, 362] width 303 height 428
type input "$ 546,000"
type input "$ 0"
type input "$ 372,761"
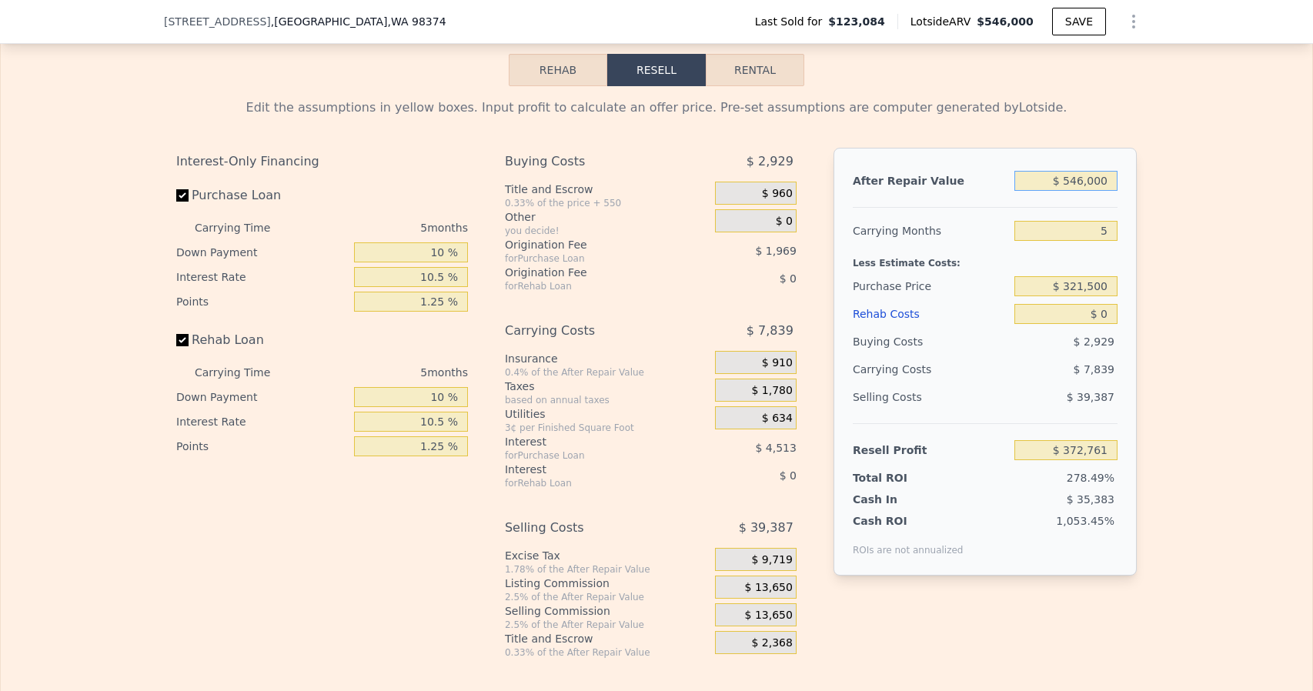
drag, startPoint x: 1082, startPoint y: 195, endPoint x: 1073, endPoint y: 198, distance: 9.5
click at [1073, 191] on input "$ 546,000" at bounding box center [1065, 181] width 103 height 20
click at [1011, 208] on div at bounding box center [985, 201] width 265 height 13
click at [1076, 191] on input "$ 546,000" at bounding box center [1065, 181] width 103 height 20
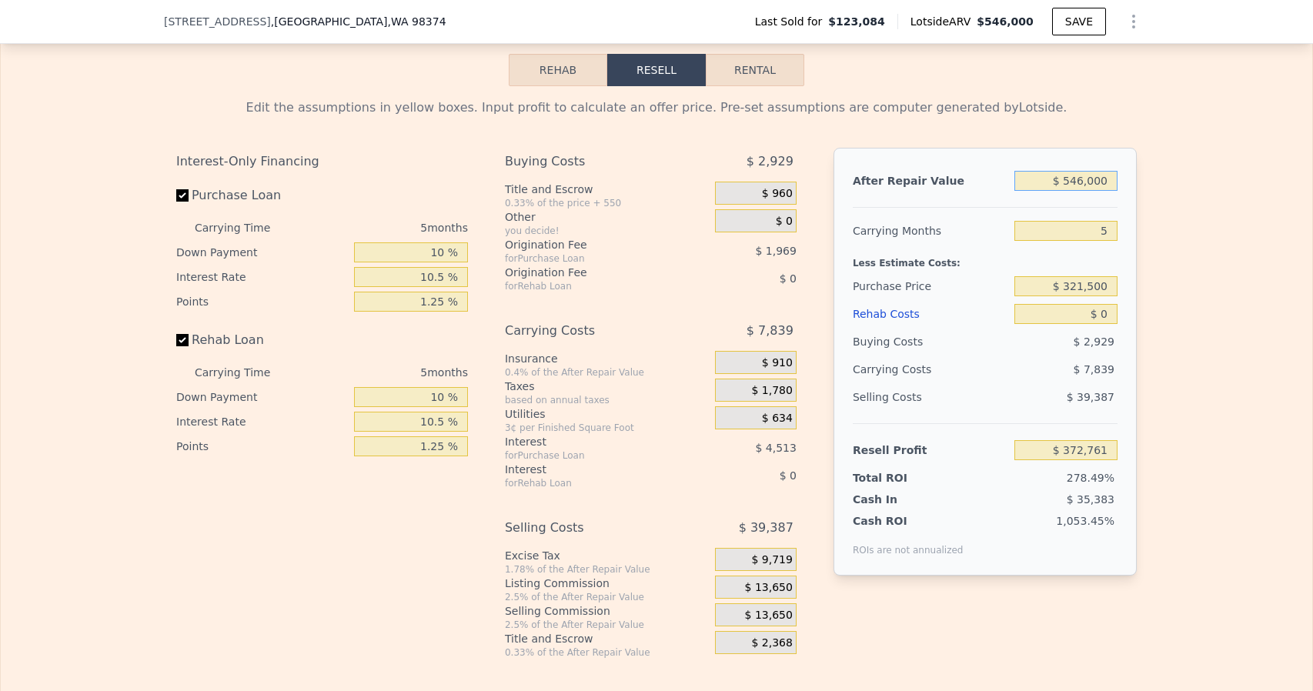
type input "$ 5"
type input "-$ 133,487"
type input "$ 52"
type input "-$ 133,443"
type input "$ 525"
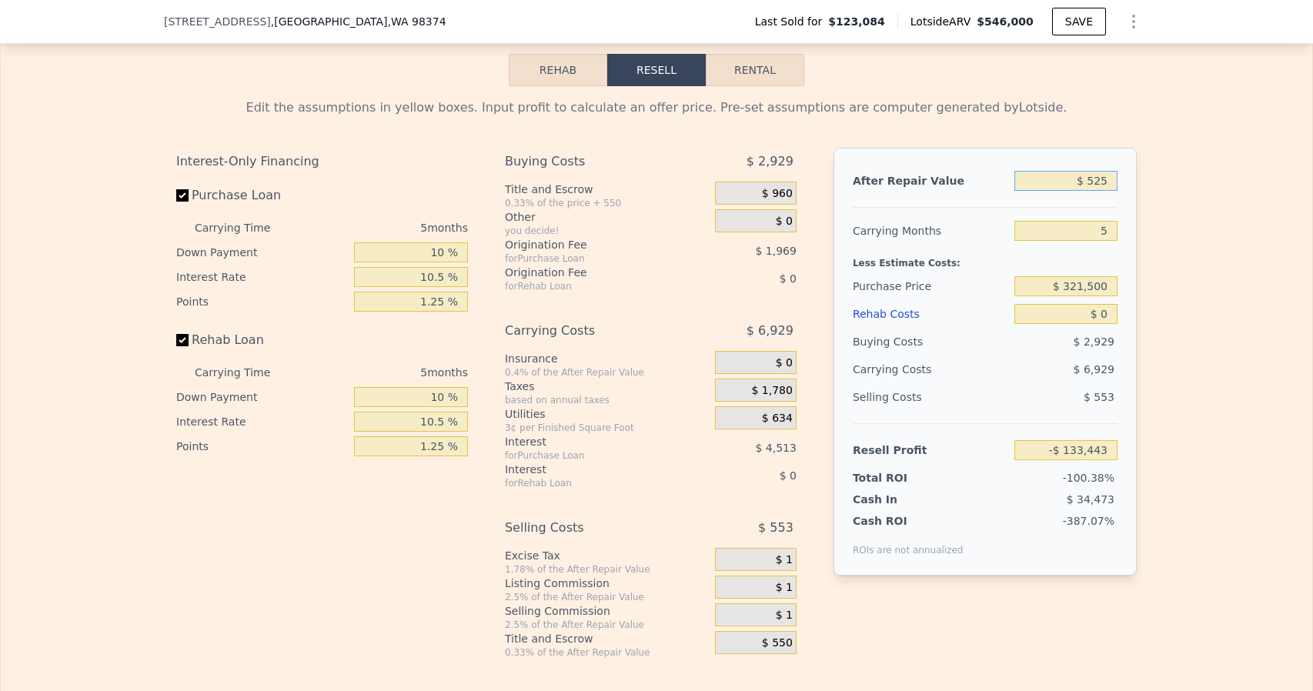
type input "-$ 133,005"
type input "$ 5,250"
type input "-$ 128,623"
type input "$ 52,500"
type input "-$ 84,816"
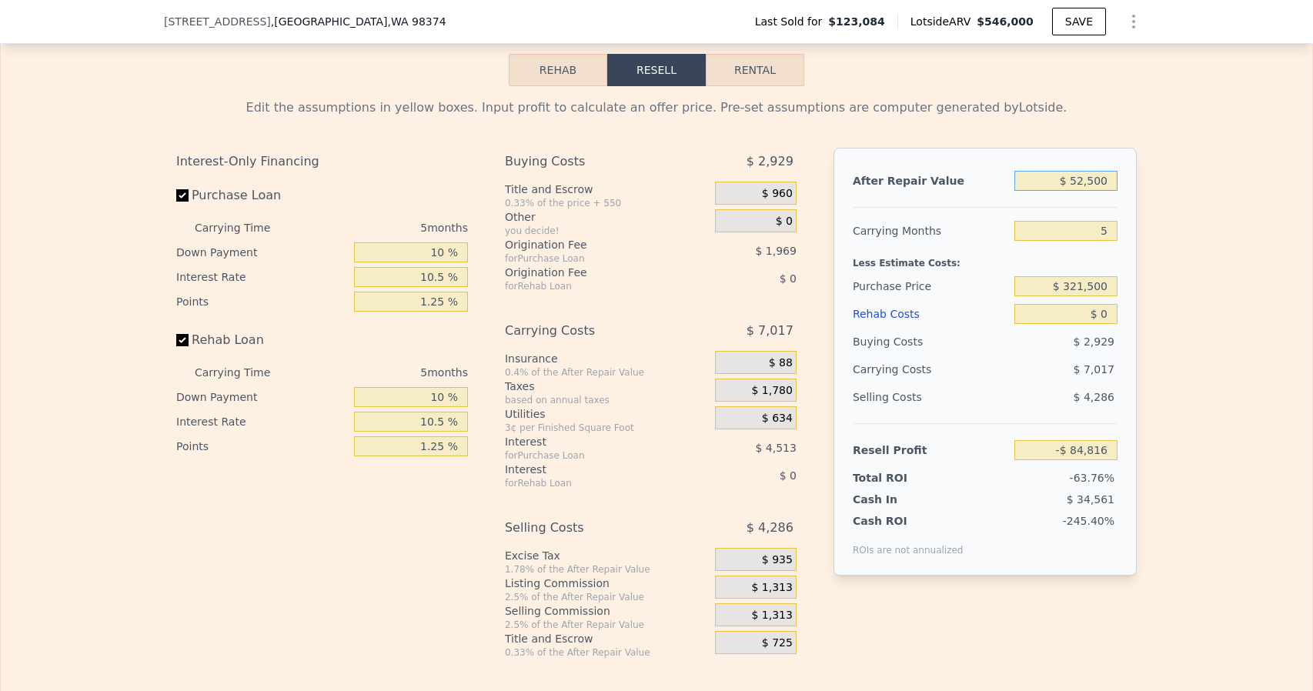
type input "$ 525,000"
type input "$ 353,290"
type input "$ 525,000"
drag, startPoint x: 1107, startPoint y: 241, endPoint x: 1072, endPoint y: 249, distance: 36.4
click at [1073, 241] on input "5" at bounding box center [1065, 231] width 103 height 20
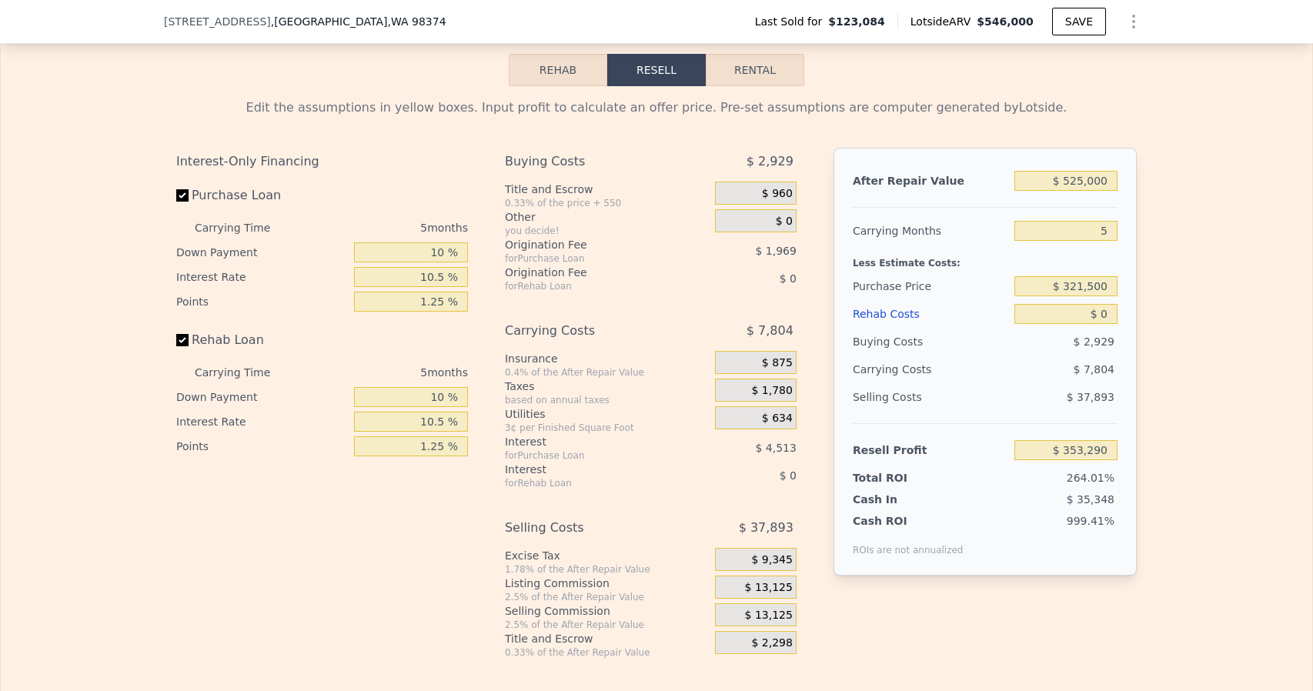
click at [1144, 282] on div "Edit the assumptions in yellow boxes. Input profit to calculate an offer price.…" at bounding box center [656, 372] width 1311 height 573
click at [1097, 324] on input "$ 0" at bounding box center [1065, 314] width 103 height 20
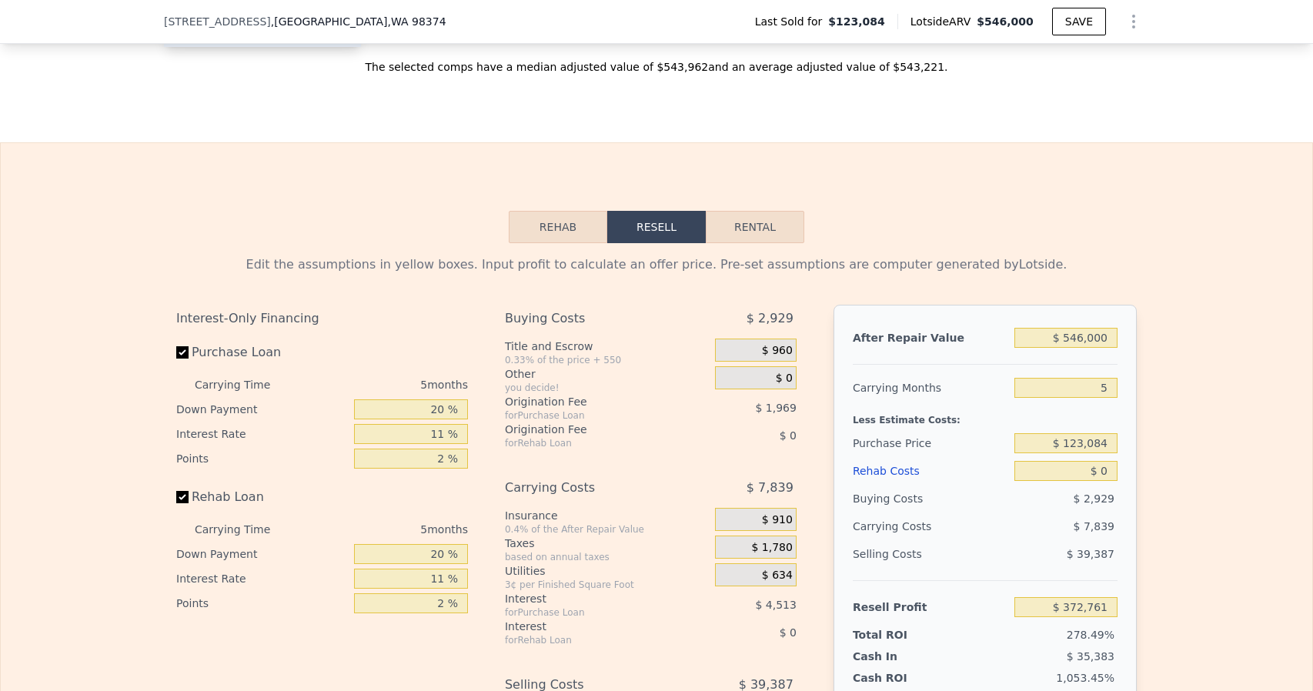
scroll to position [2302, 0]
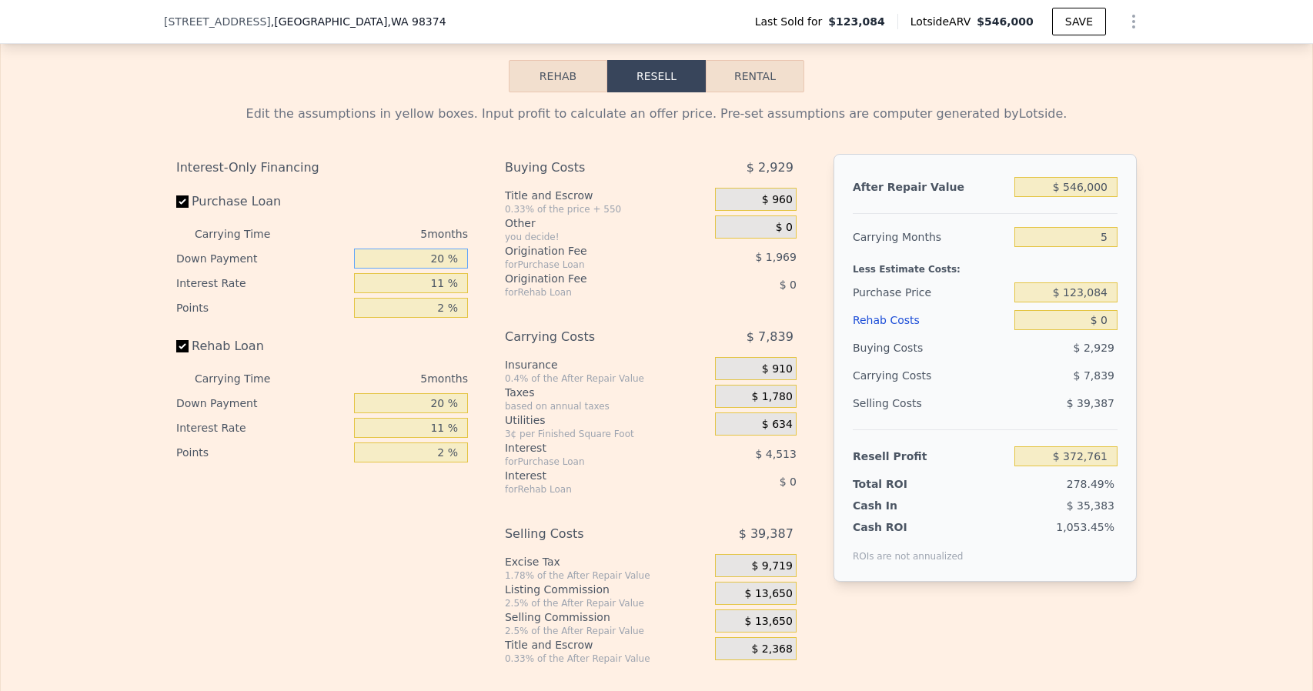
click at [434, 266] on input "20 %" at bounding box center [411, 259] width 114 height 20
type input "10 %"
type input "$ 371,954"
type input "10 %"
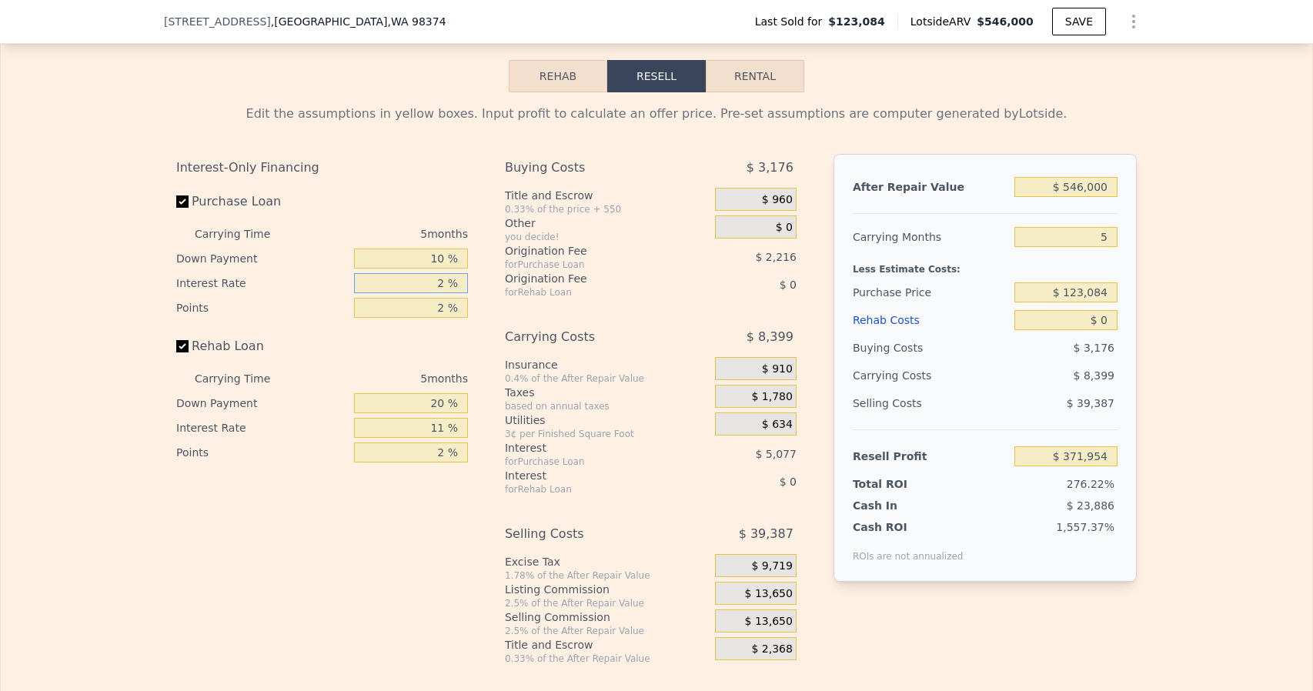
type input "21 %"
type input "$ 367,334"
type input "2 %"
type input "$ 376,104"
type input "1 %"
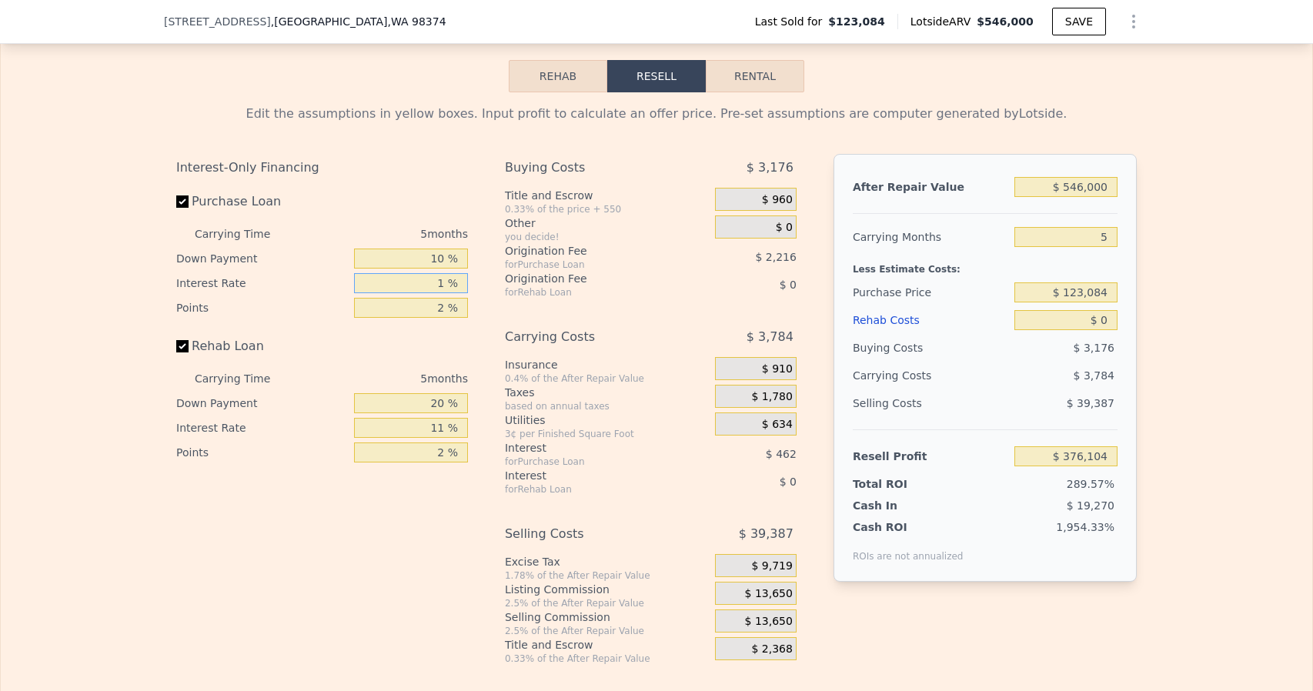
type input "$ 376,569"
type input "10 %"
type input "$ 372,414"
type input "10.5 %"
type input "$ 372,184"
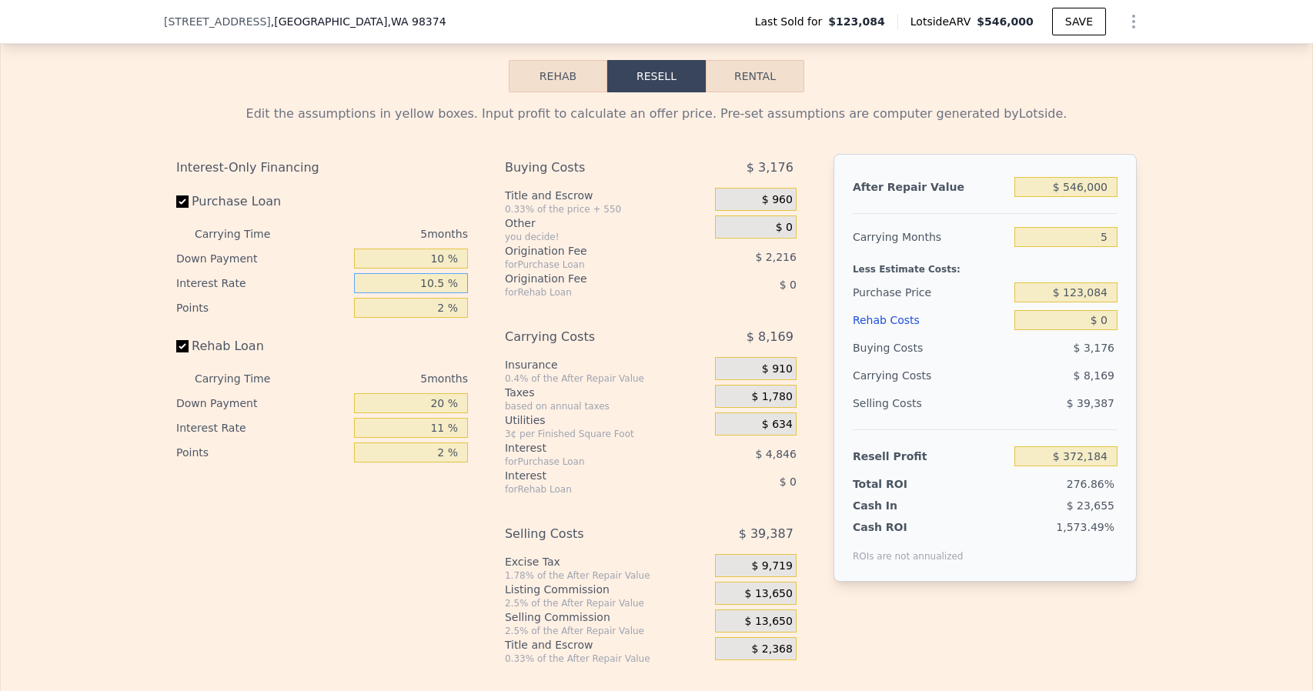
type input "10.5 %"
type input "1 %"
type input "$ 373,292"
type input "1.2 %"
type input "$ 373,071"
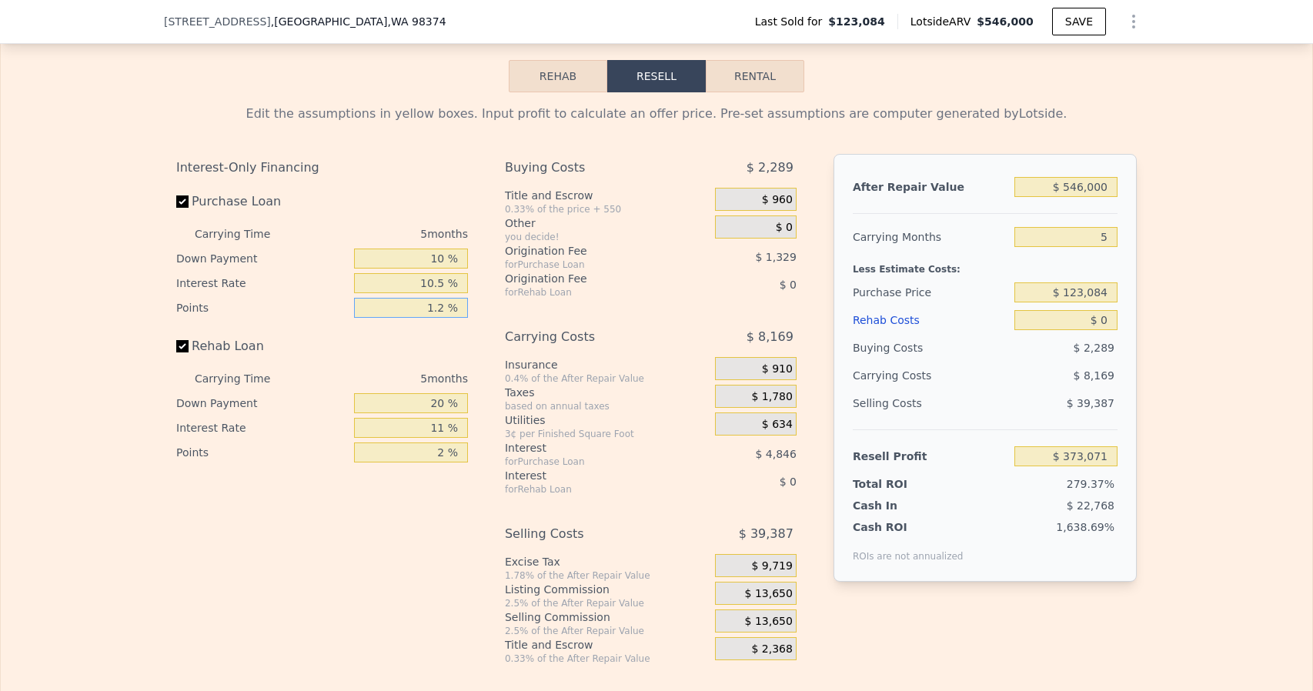
type input "1.25 %"
type input "$ 373,015"
type input "1.25 %"
type input "10 %"
type input "10.5 %"
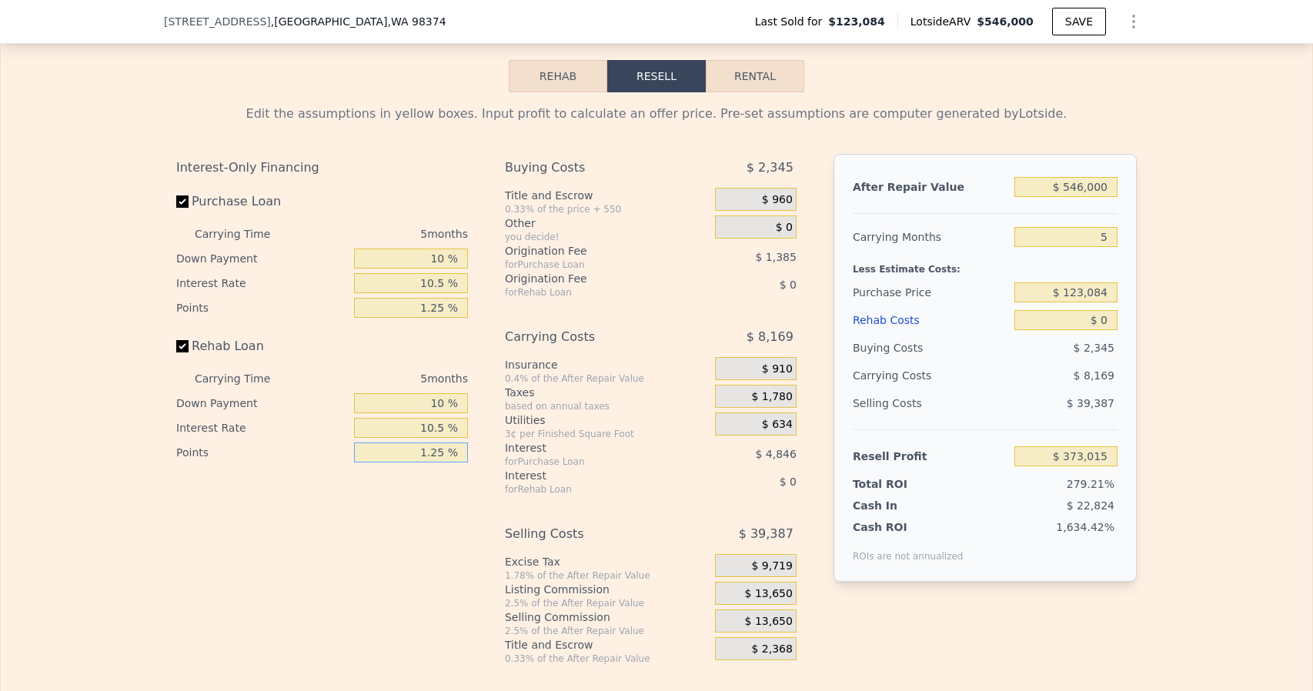
type input "1.25 %"
click at [649, 412] on div "based on annual taxes" at bounding box center [607, 406] width 204 height 12
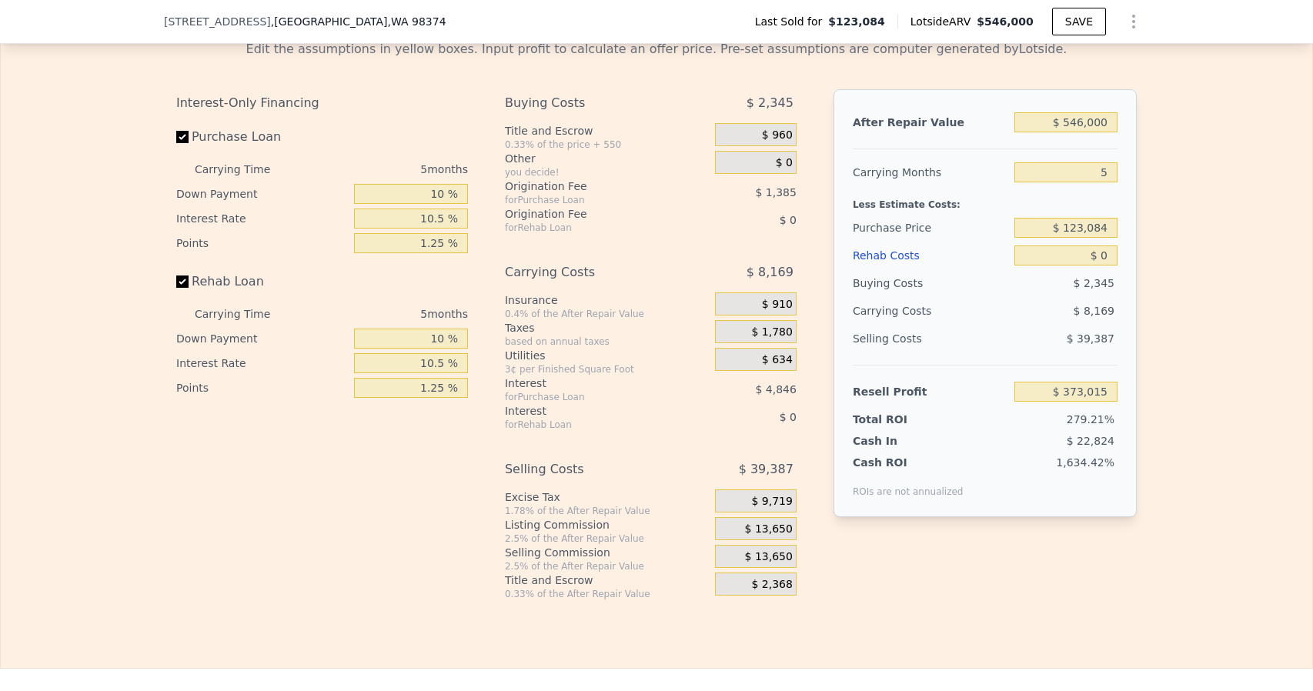
scroll to position [2379, 0]
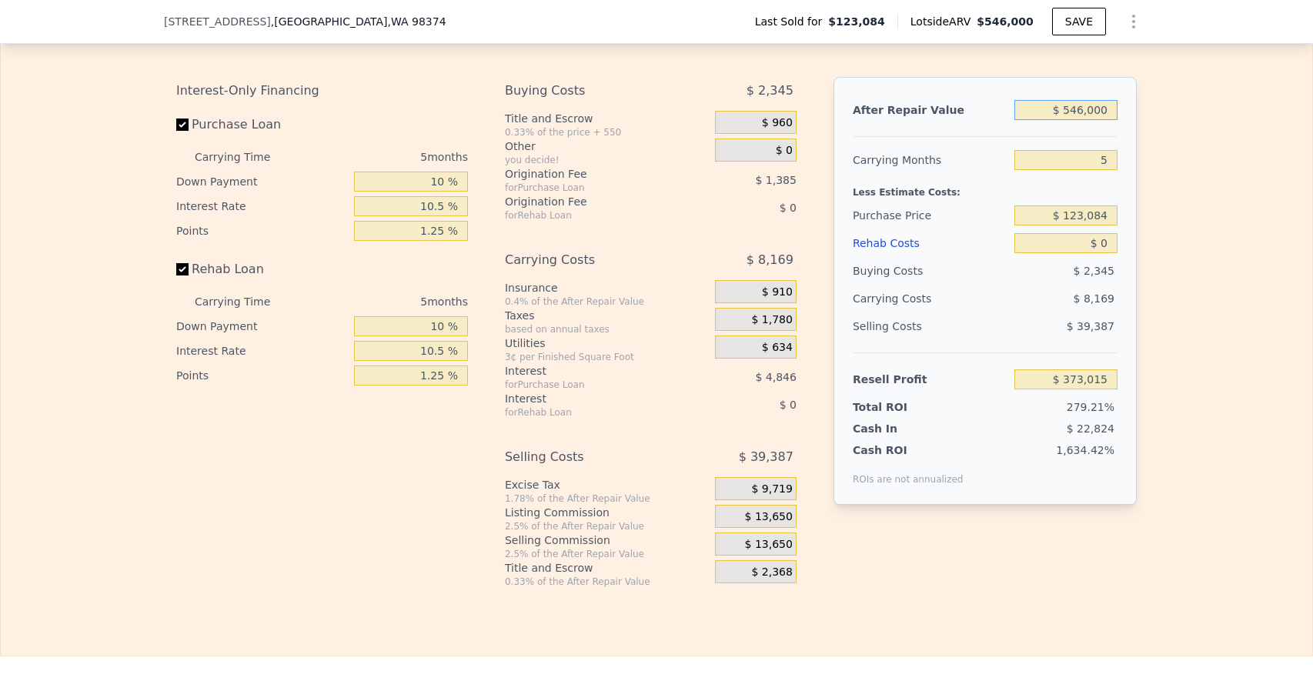
click at [1068, 120] on input "$ 546,000" at bounding box center [1065, 110] width 103 height 20
type input "$ 52"
type input "-$ 133,189"
type input "$ 525"
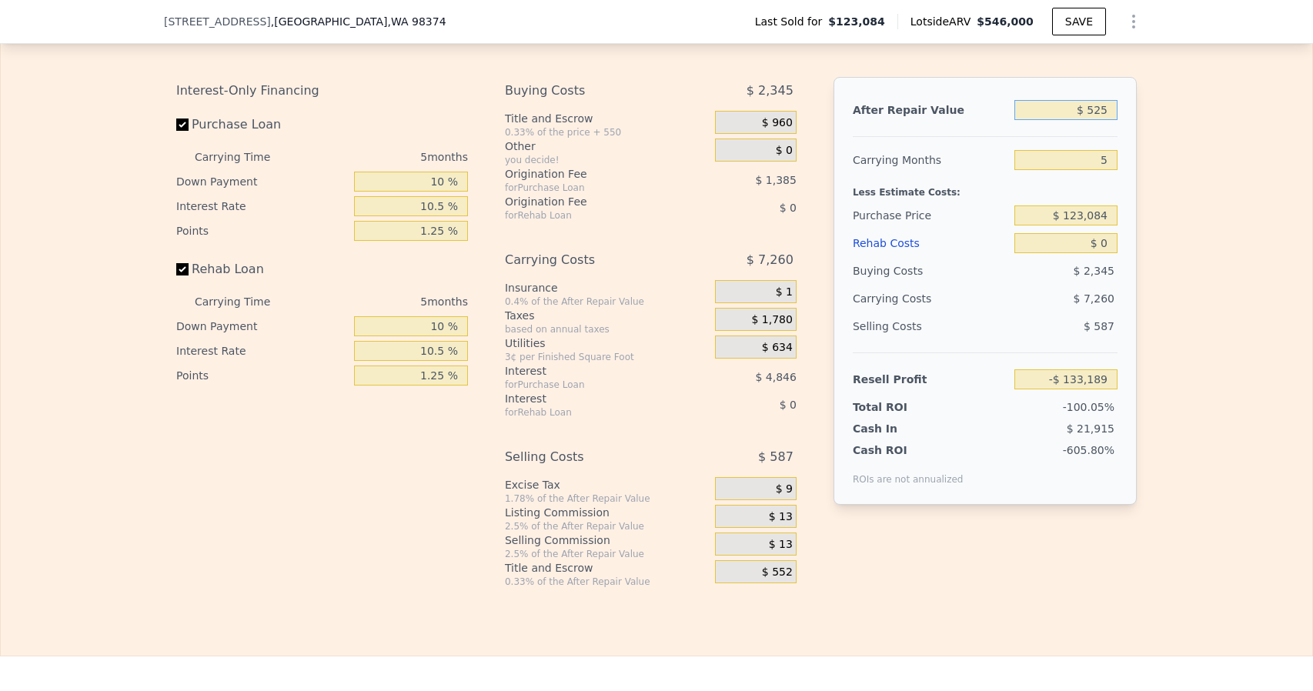
type input "-$ 132,751"
type input "$ 5,250"
type input "-$ 128,369"
type input "$ 52,500"
type input "-$ 84,562"
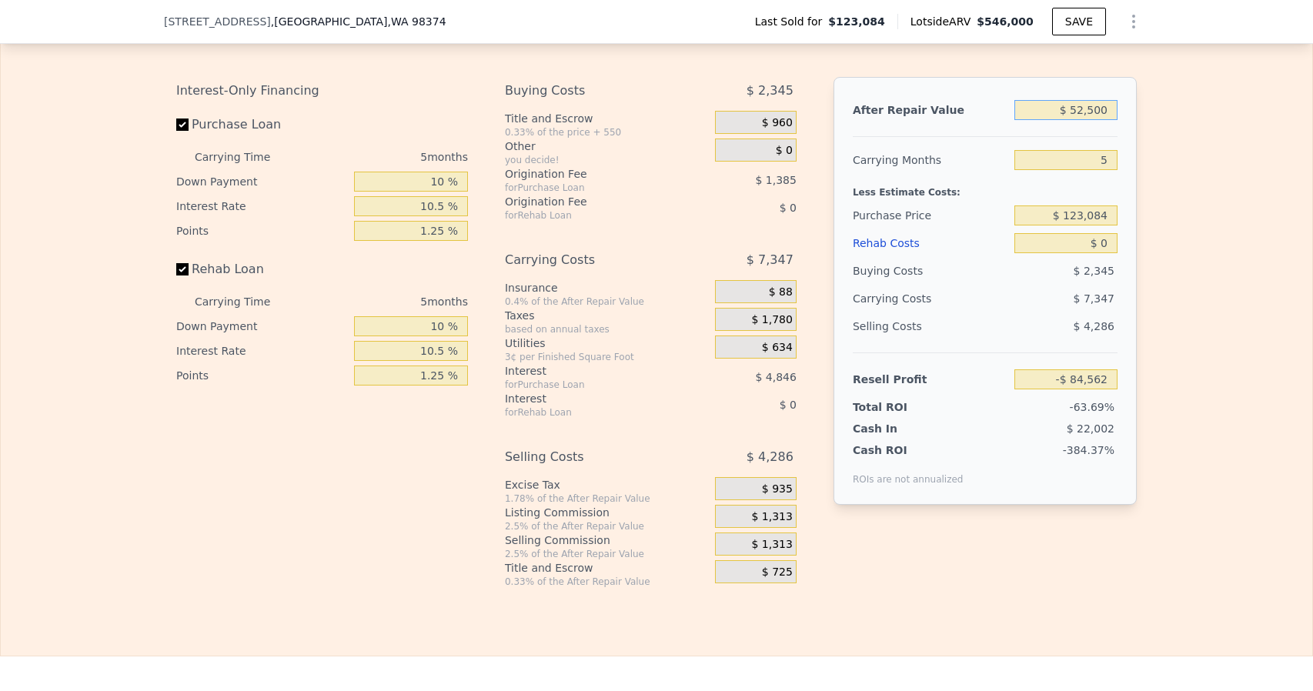
type input "$ 525,000"
type input "$ 353,544"
type input "$ 525,000"
click at [777, 158] on span "$ 0" at bounding box center [784, 151] width 17 height 14
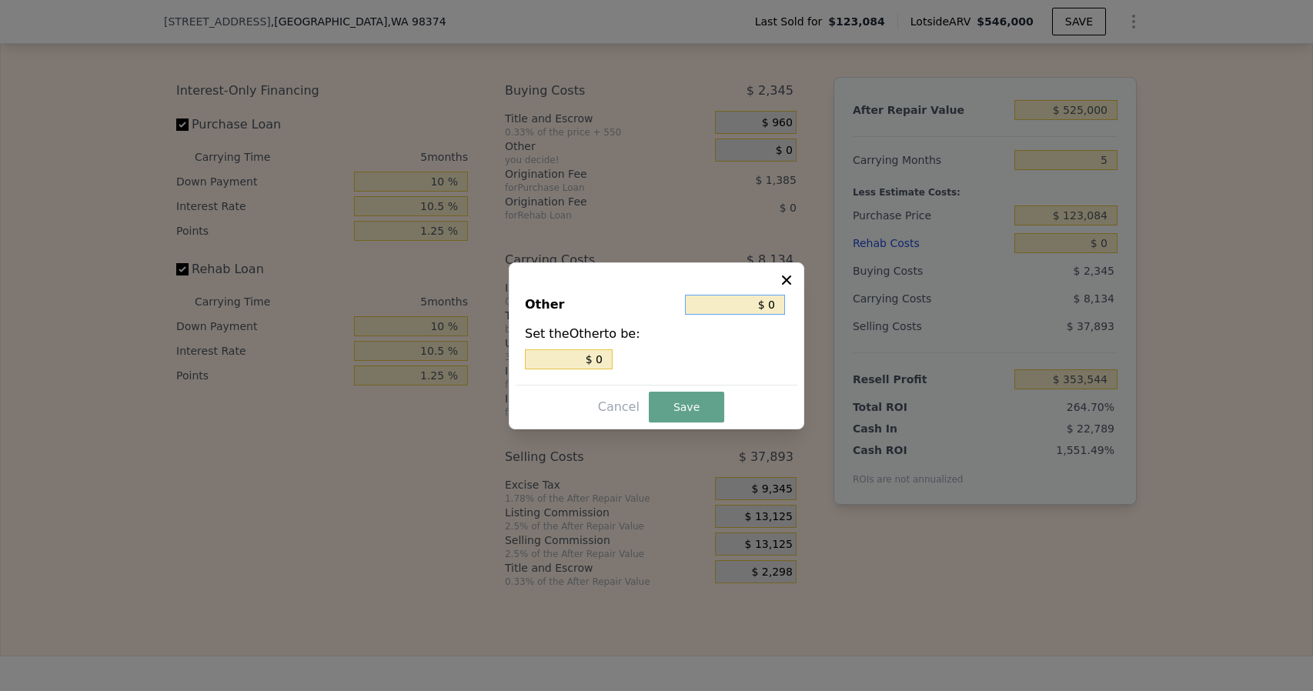
drag, startPoint x: 781, startPoint y: 305, endPoint x: 762, endPoint y: 304, distance: 19.3
click at [762, 304] on input "$ 0" at bounding box center [735, 305] width 100 height 20
type input "$ 7"
type input "$ 70"
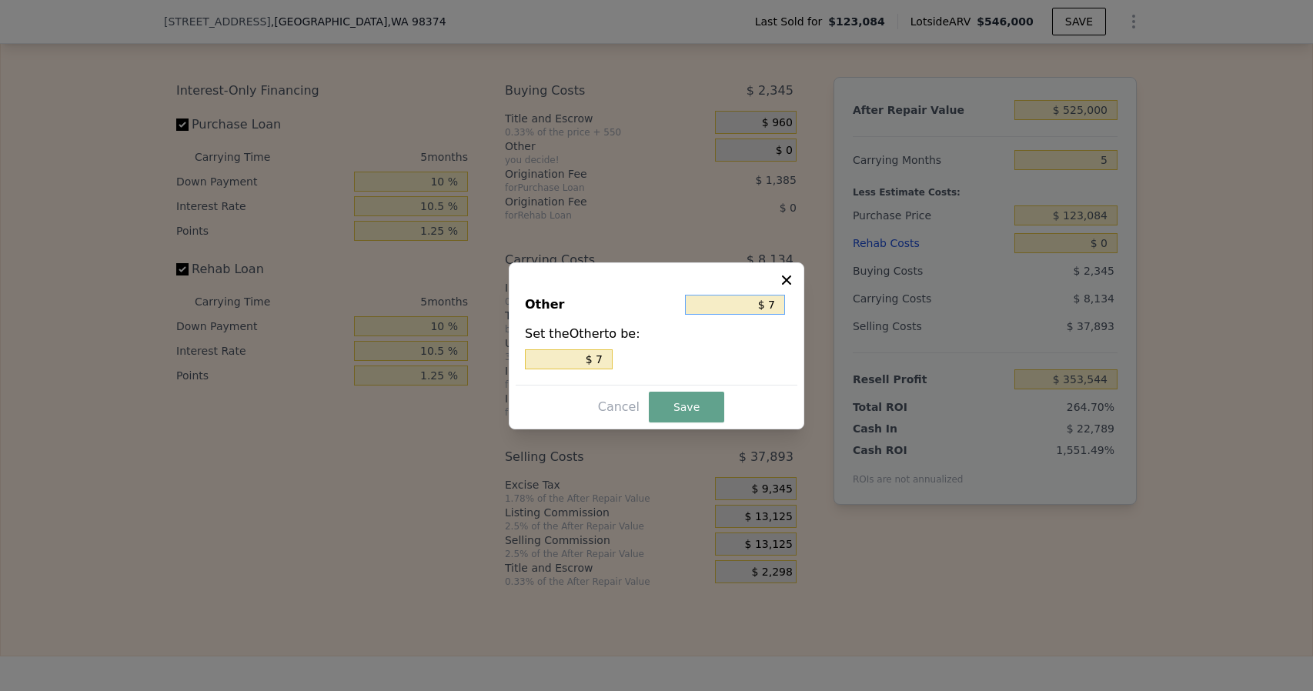
type input "$ 70"
type input "$ 700"
type input "$ 7,000"
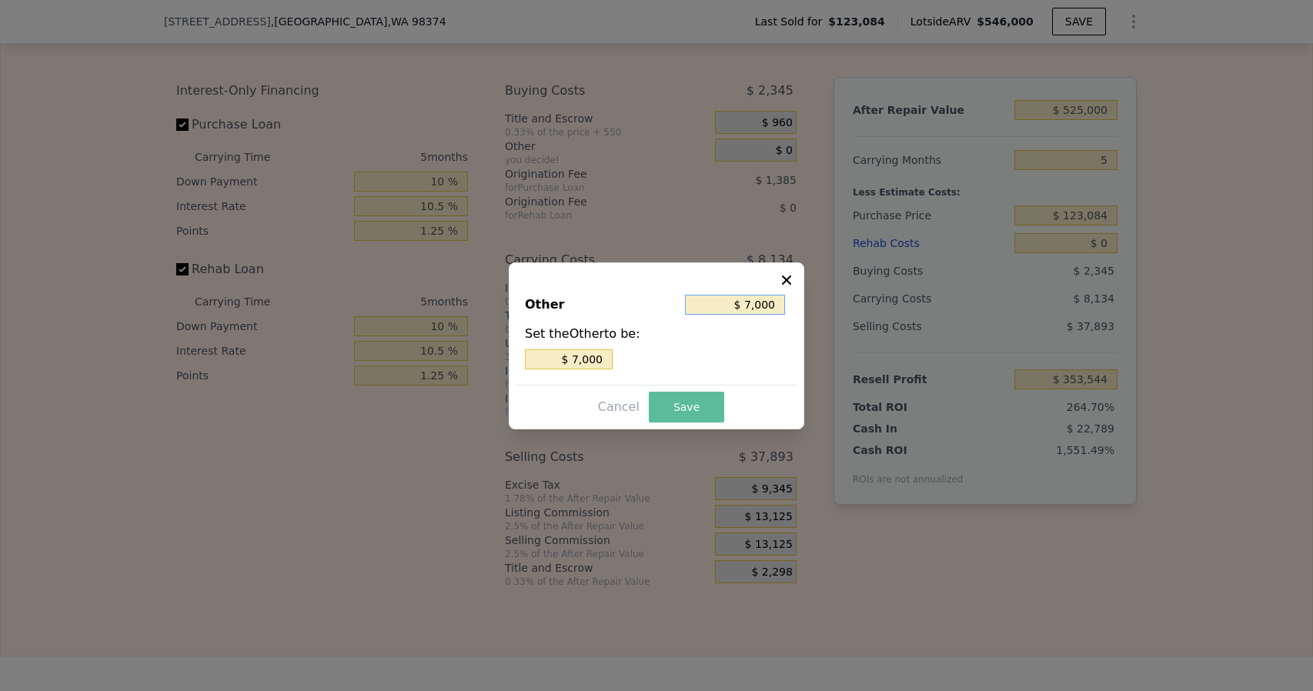
type input "$ 7,000"
click at [686, 416] on button "Save" at bounding box center [686, 407] width 75 height 31
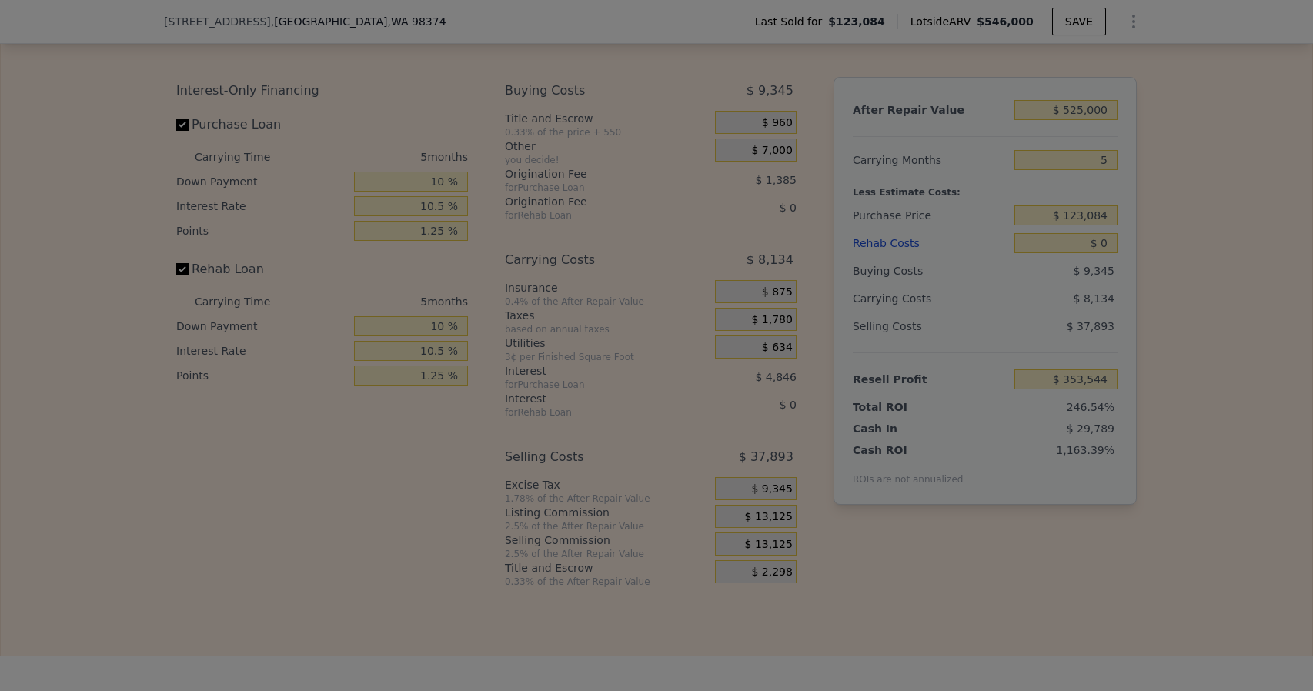
type input "$ 346,544"
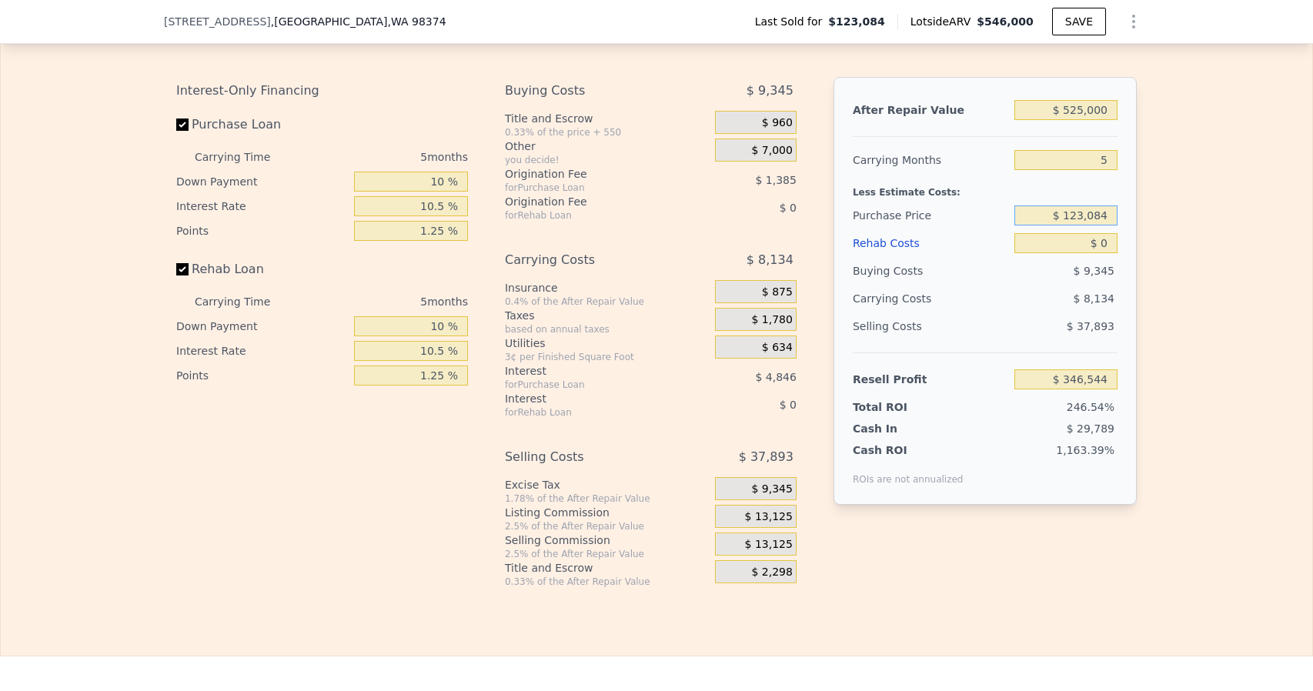
click at [1093, 225] on input "$ 123,084" at bounding box center [1065, 215] width 103 height 20
type input "$ 321,500"
click at [1103, 251] on input "$ 0" at bounding box center [1065, 243] width 103 height 20
type input "$ 137,420"
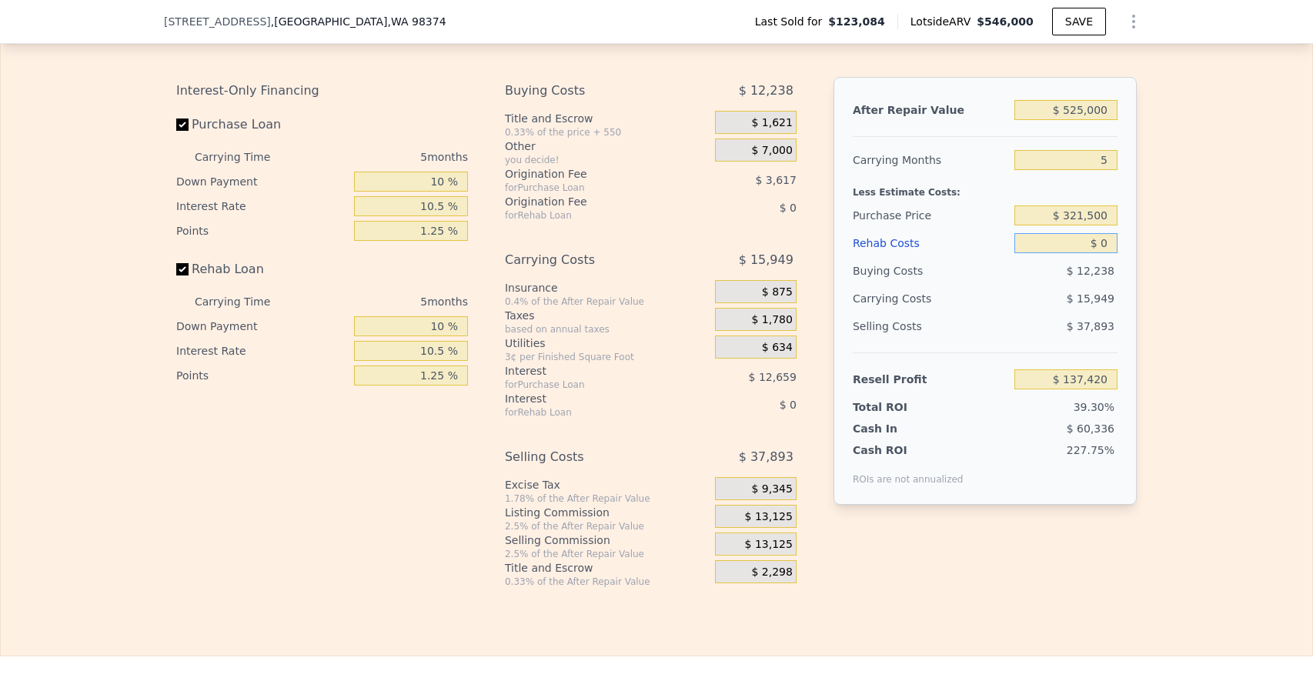
click at [1103, 251] on input "$ 0" at bounding box center [1065, 243] width 103 height 20
type input "$ 6"
type input "$ 137,414"
type input "$ 60"
type input "$ 137,359"
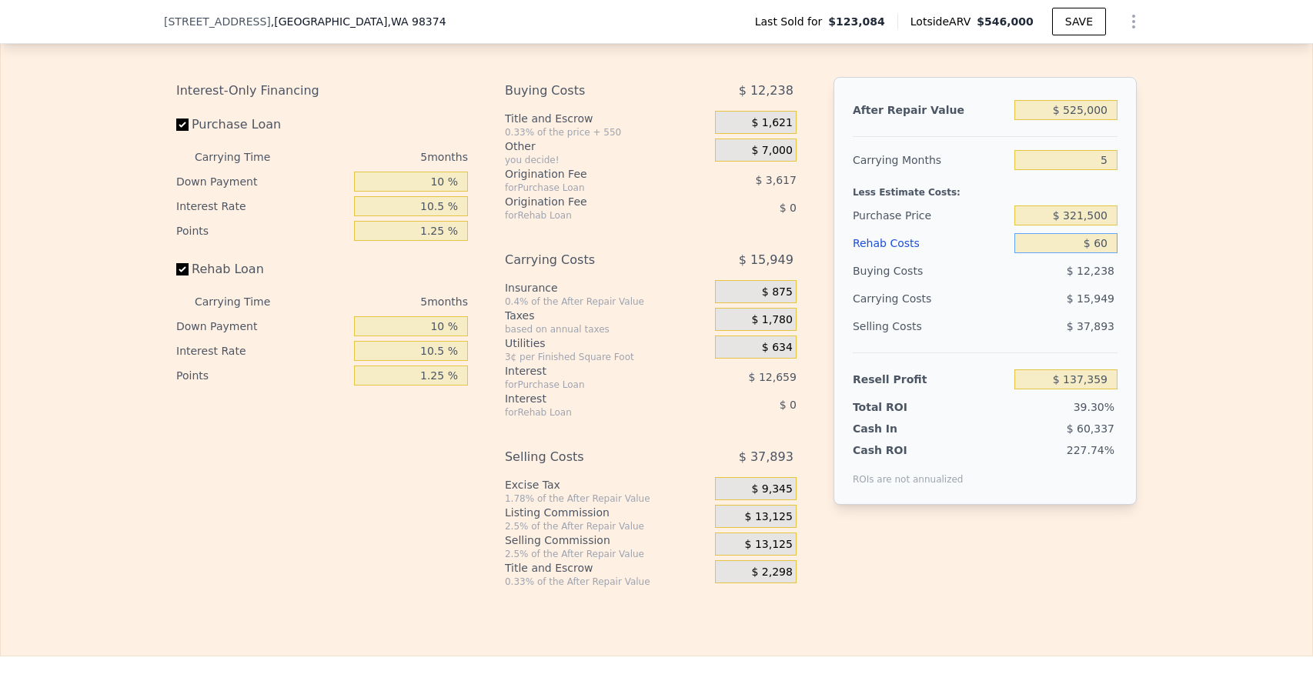
type input "$ 600"
type input "$ 136,788"
type input "$ 6,000"
type input "$ 131,117"
type input "$ 60,000"
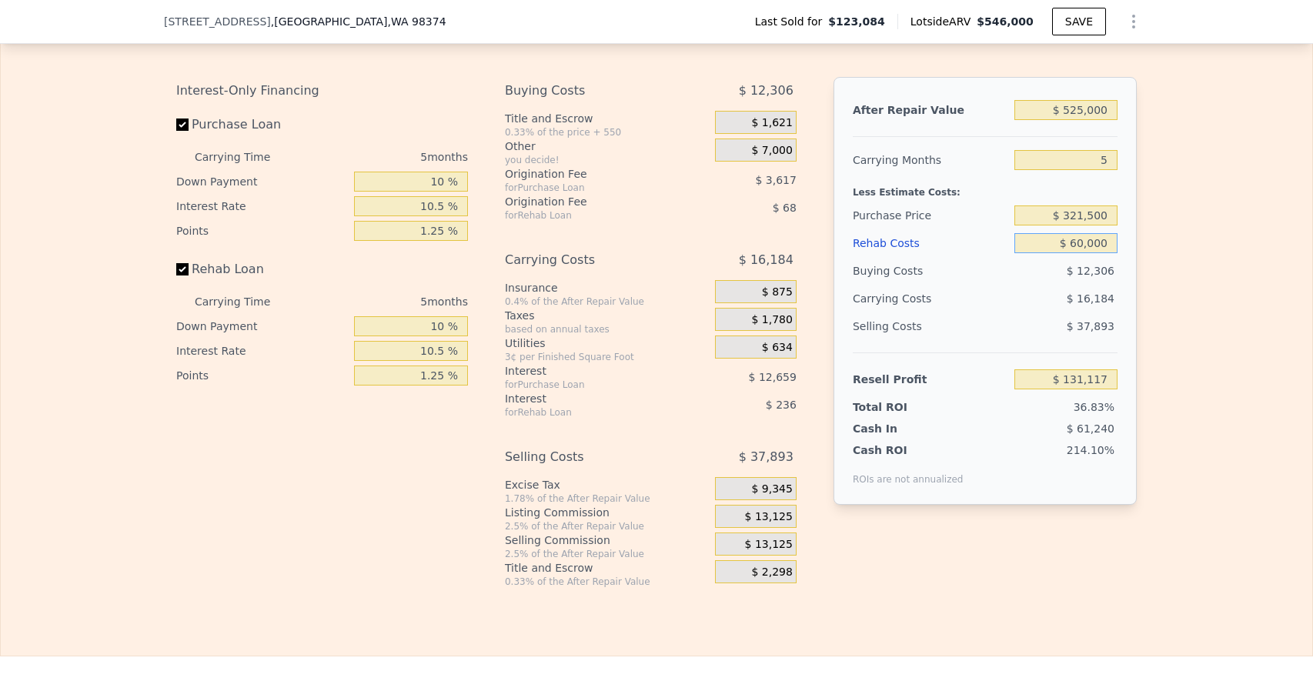
type input "$ 74,385"
type input "$ 60,000"
click at [1030, 483] on div "107.23%" at bounding box center [1043, 463] width 149 height 43
click at [776, 524] on span "$ 13,125" at bounding box center [769, 517] width 48 height 14
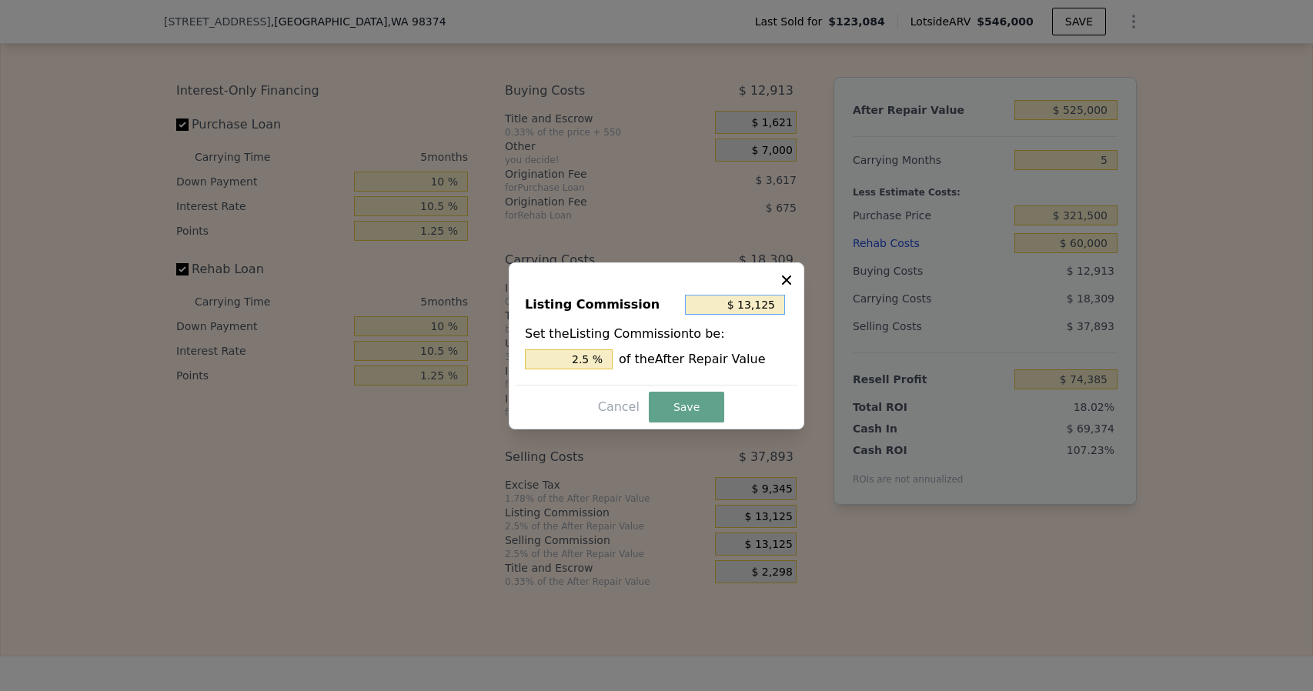
drag, startPoint x: 782, startPoint y: 309, endPoint x: 745, endPoint y: 310, distance: 37.0
click at [745, 310] on input "$ 13,125" at bounding box center [735, 305] width 100 height 20
type input "$ 1"
type input "0.000 %"
type input "$ 12"
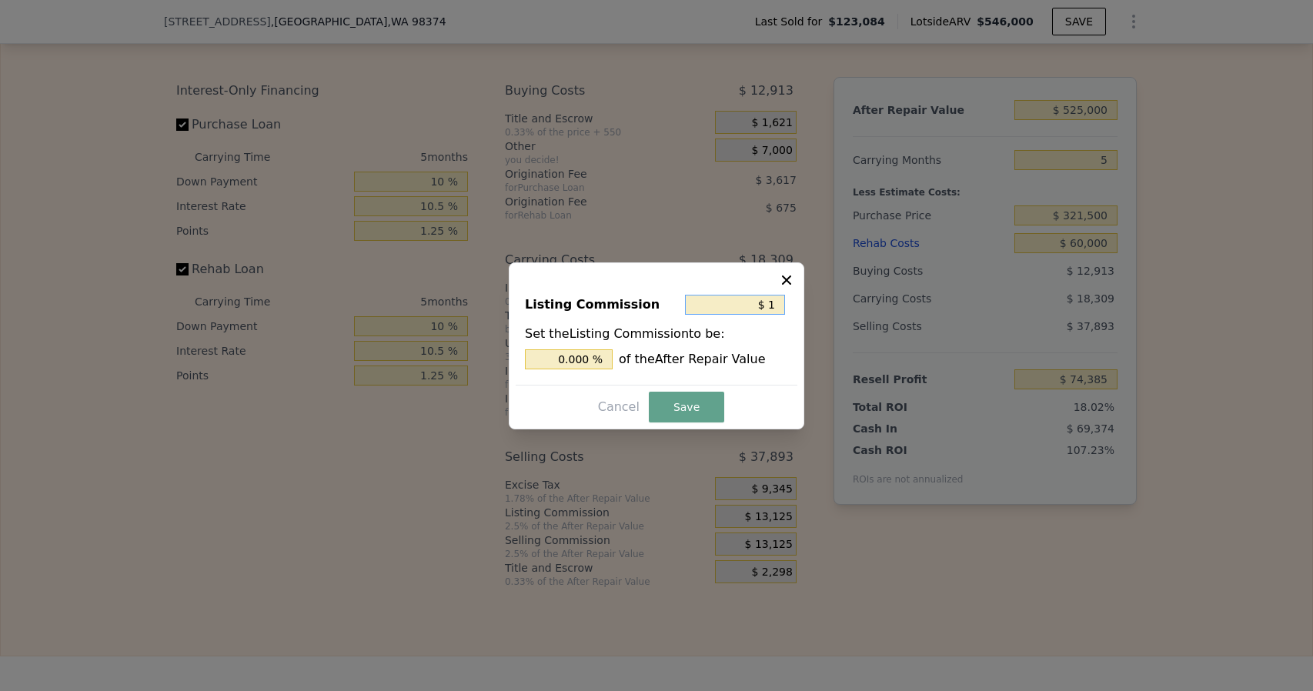
type input "0.002 %"
type input "$ 125"
type input "0.024 %"
type input "$ 1,250"
type input "0.238 %"
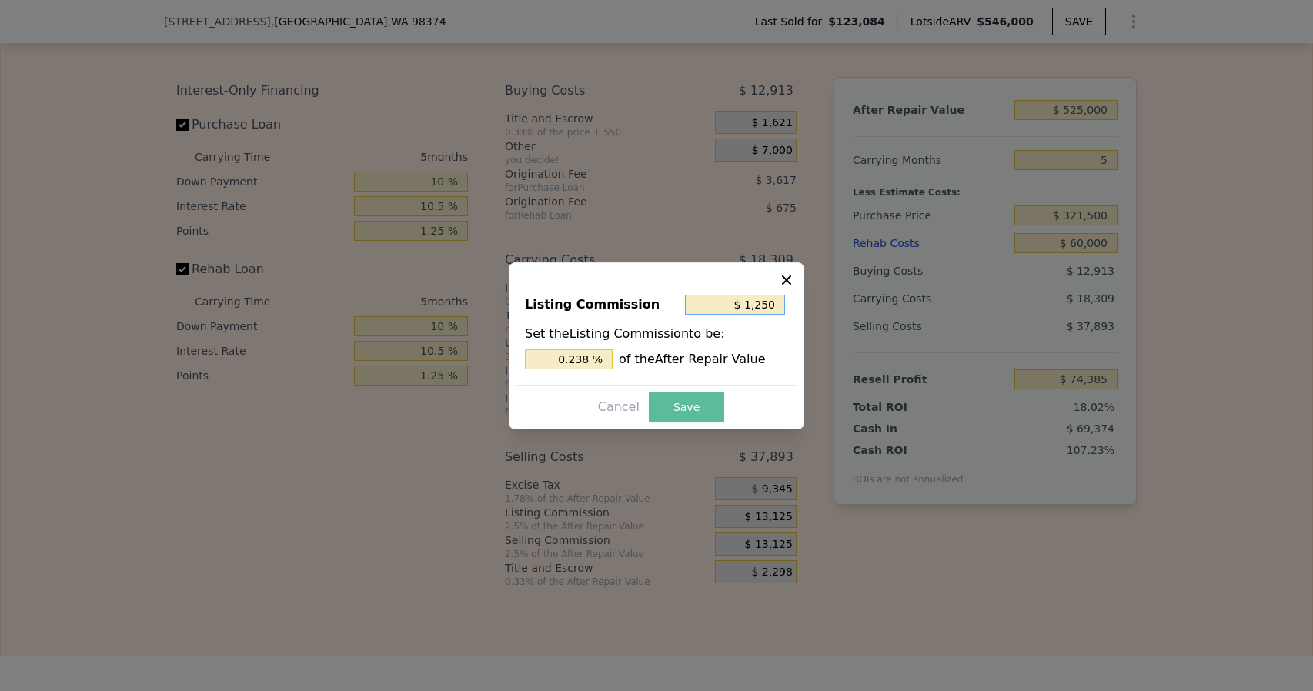
type input "$ 1,250"
click at [689, 402] on button "Save" at bounding box center [686, 407] width 75 height 31
type input "$ 86,260"
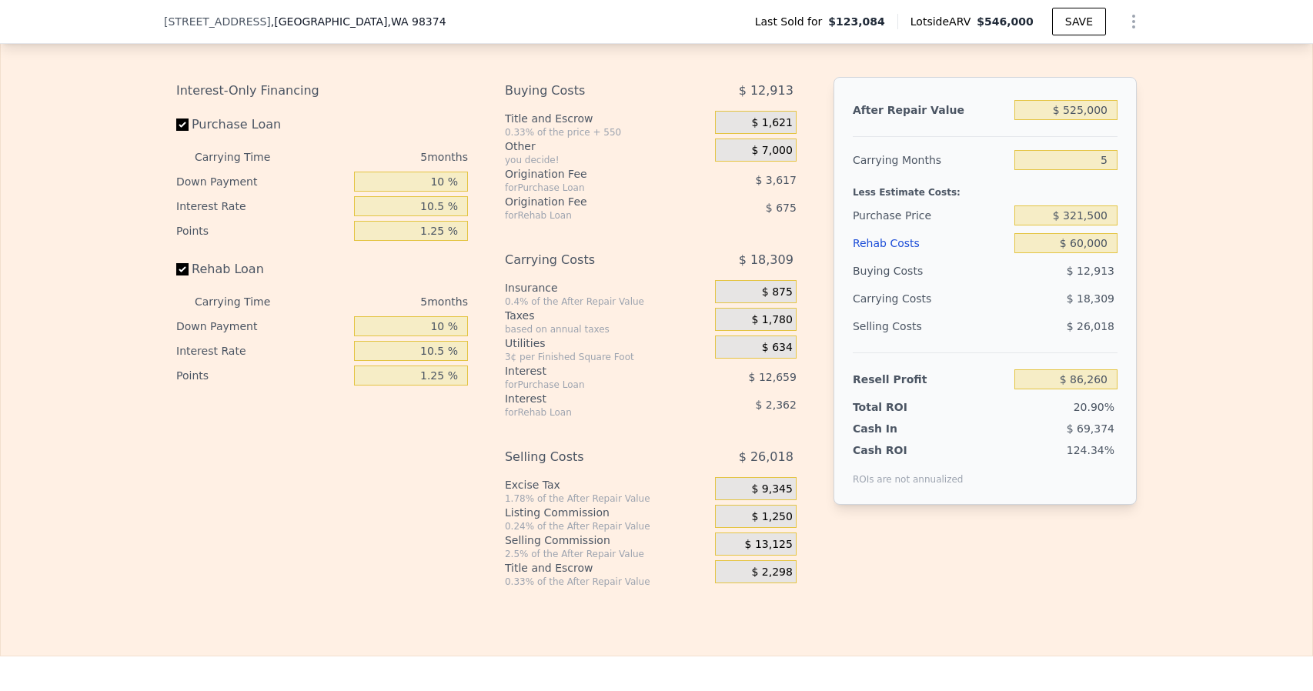
click at [890, 550] on div "After Repair Value $ 525,000 Carrying Months 5 Less Estimate Costs: Purchase Pr…" at bounding box center [984, 320] width 303 height 486
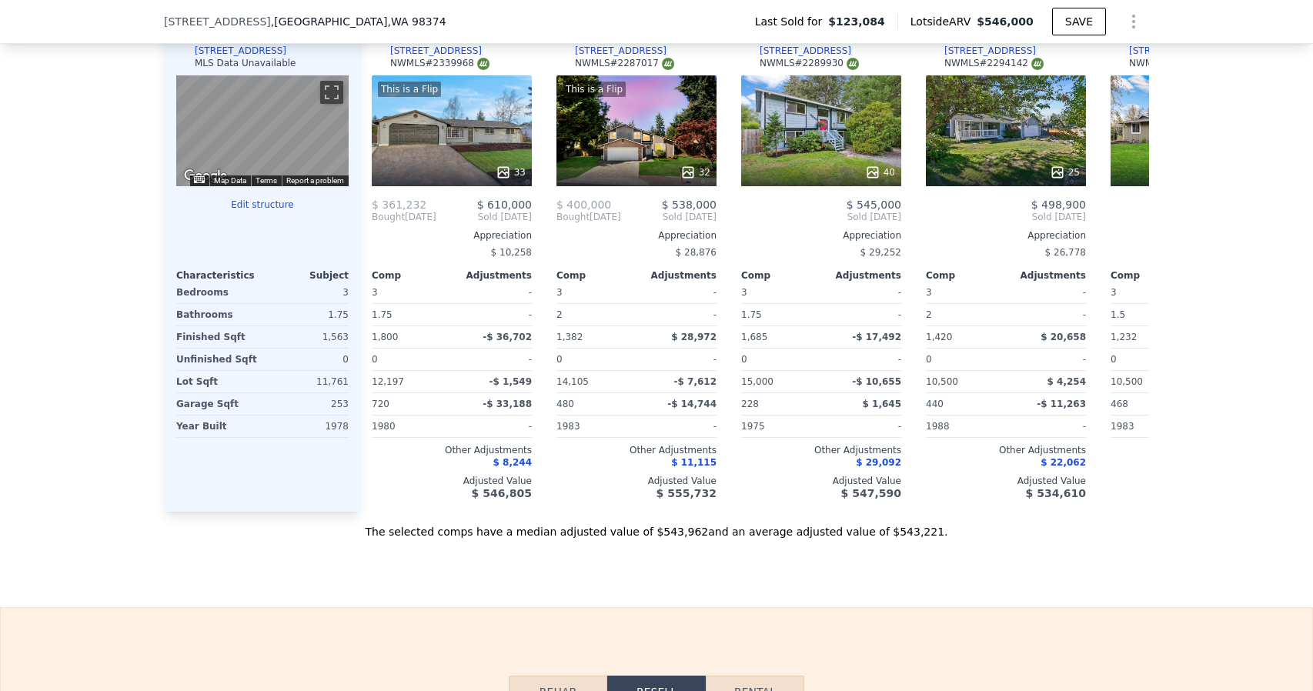
scroll to position [0, 9]
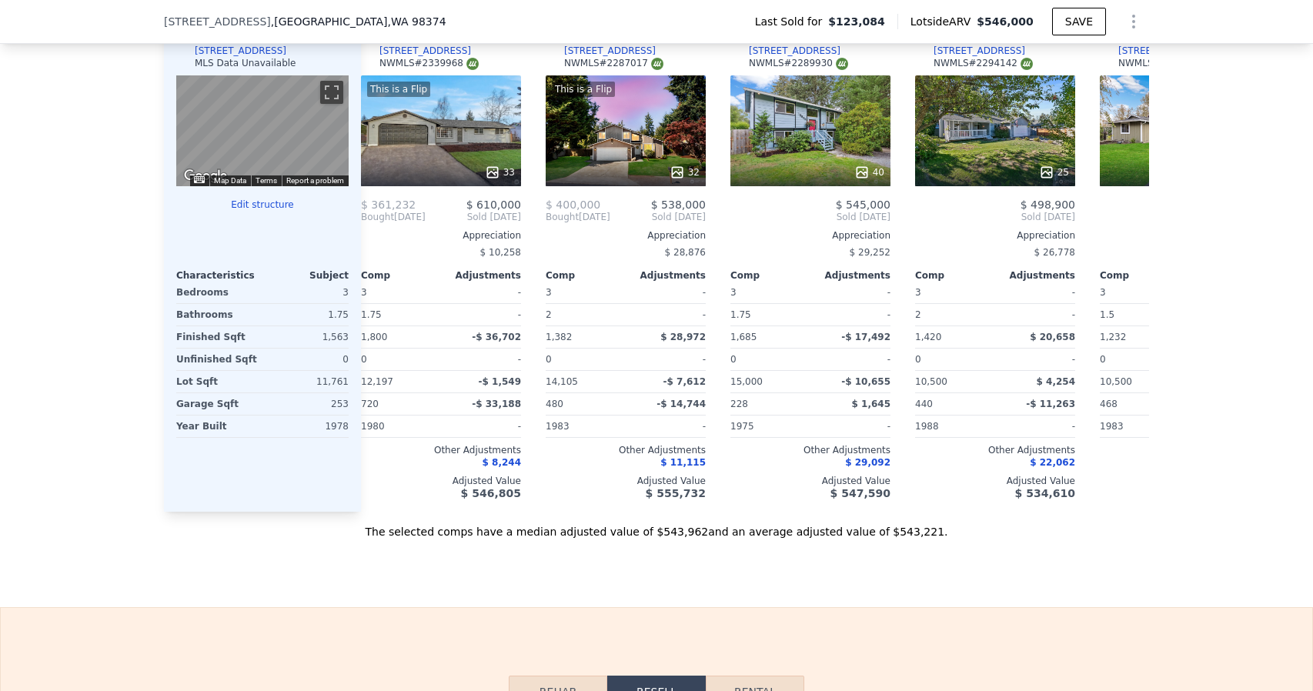
type input "$ 546,000"
type input "$ 0"
type input "$ 372,761"
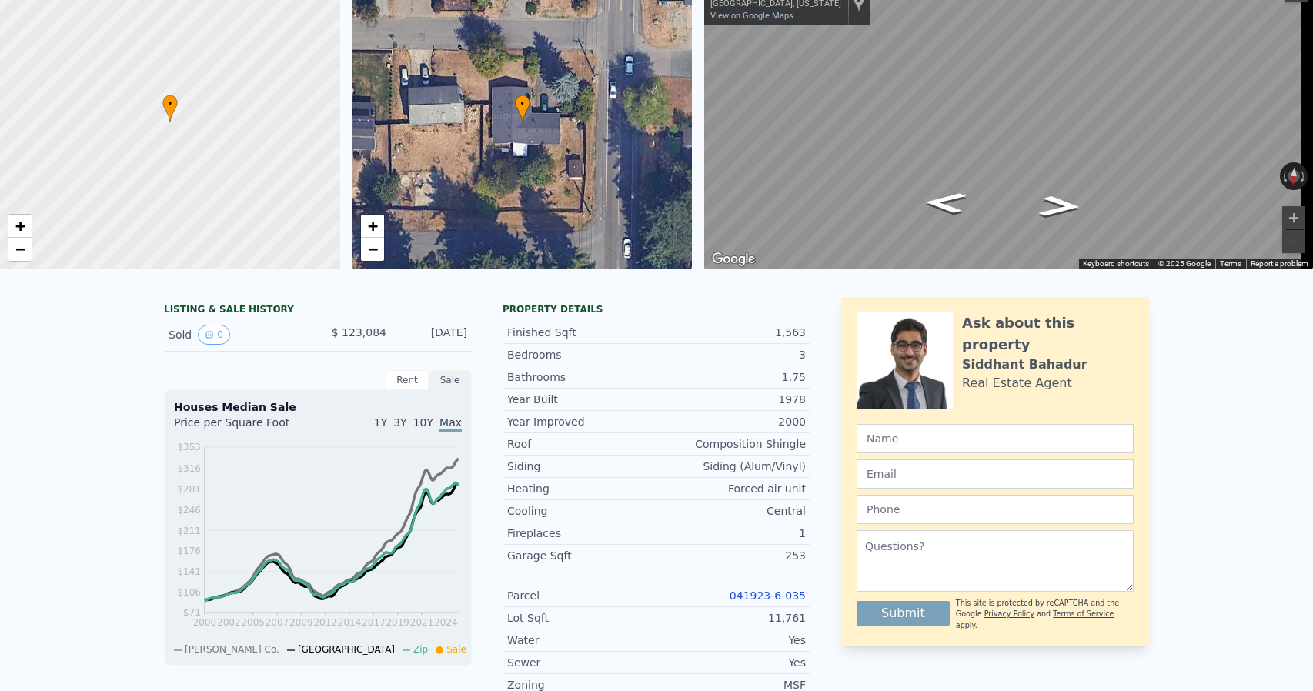
scroll to position [5, 0]
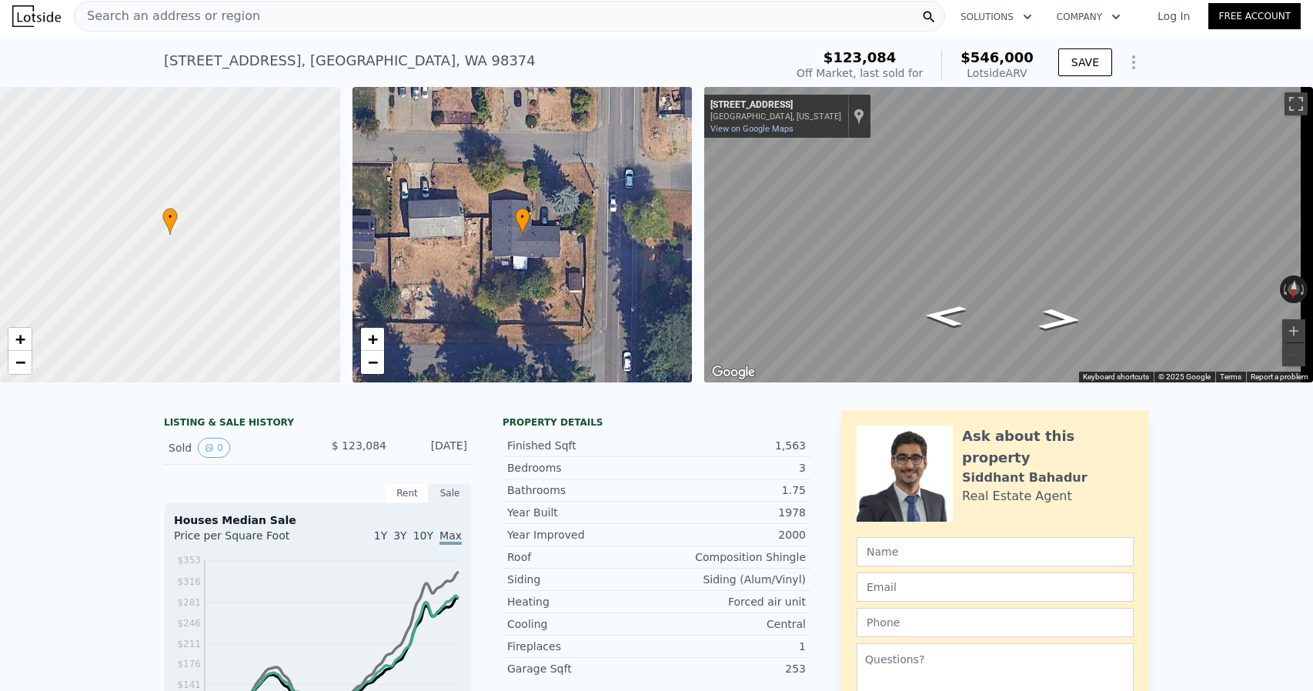
click at [291, 59] on div "12122 147th Street Ct E , South Hill , WA 98374" at bounding box center [350, 61] width 372 height 22
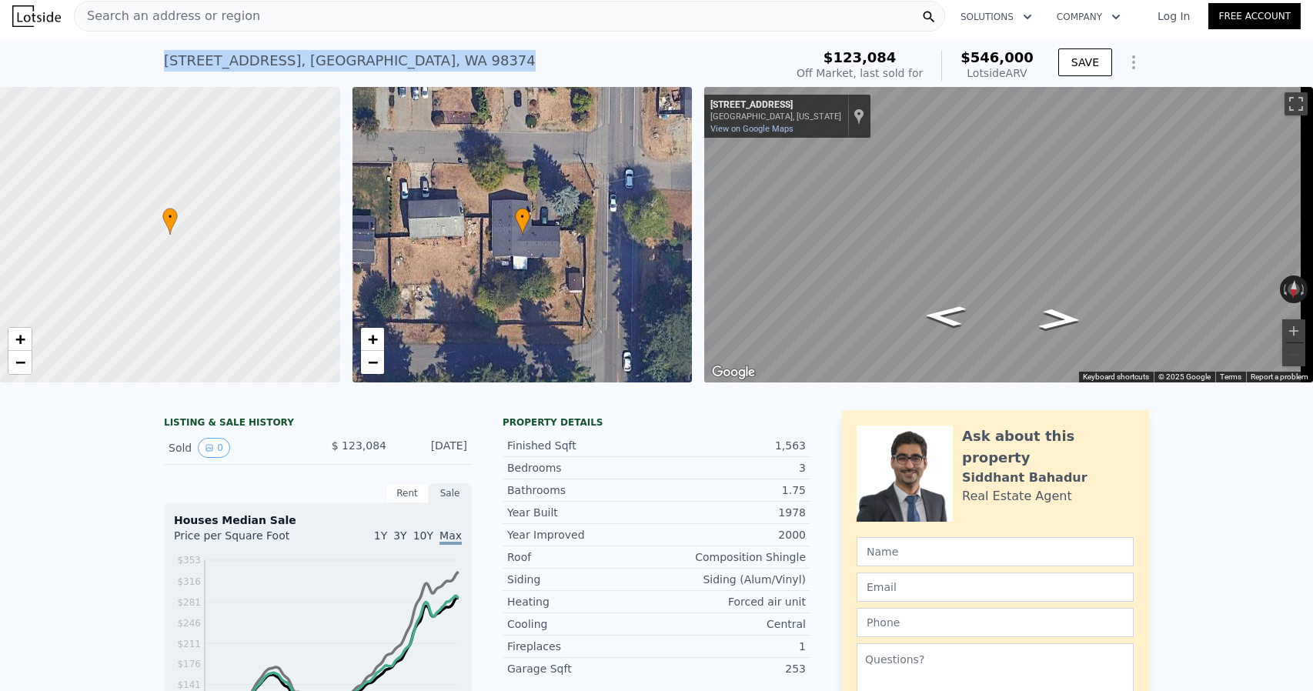
click at [291, 59] on div "12122 147th Street Ct E , South Hill , WA 98374" at bounding box center [350, 61] width 372 height 22
